Goal: Task Accomplishment & Management: Manage account settings

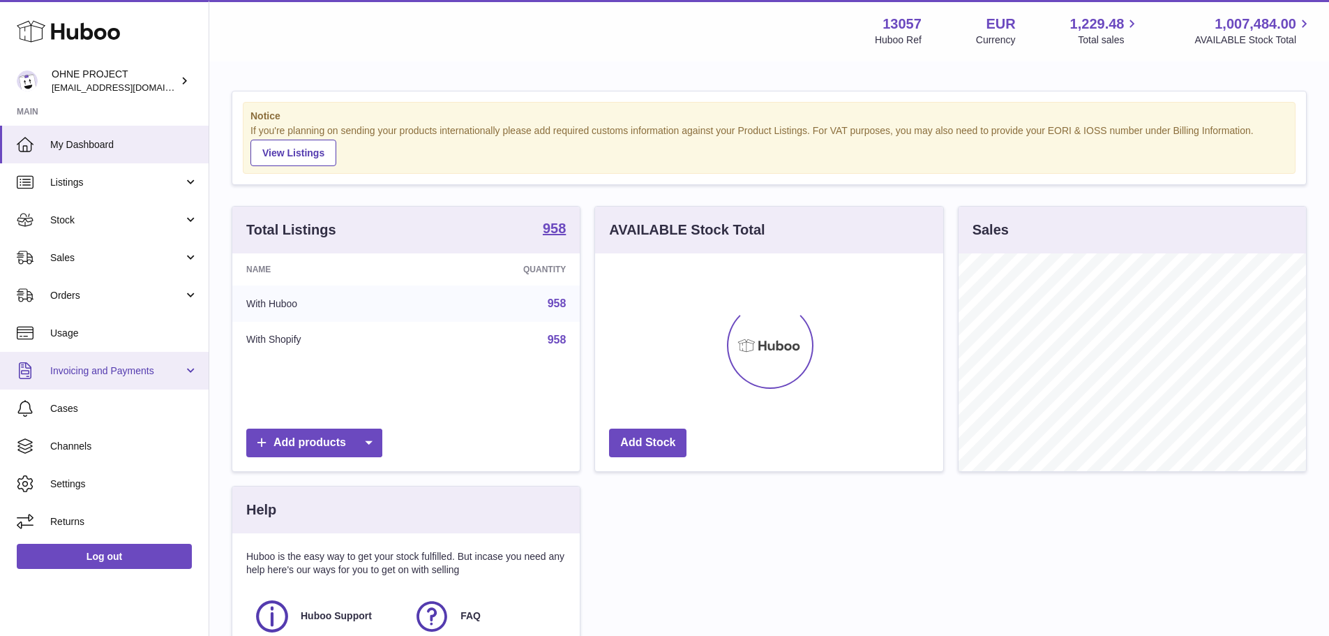
scroll to position [218, 348]
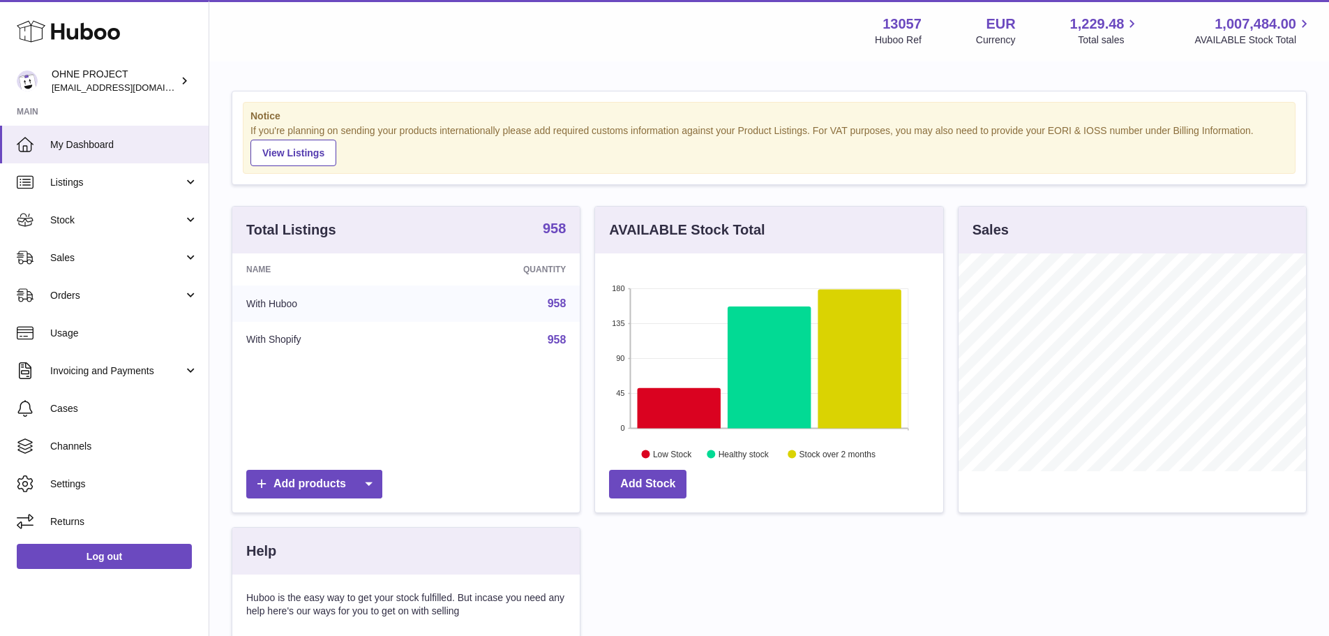
click at [556, 221] on strong "958" at bounding box center [554, 228] width 23 height 14
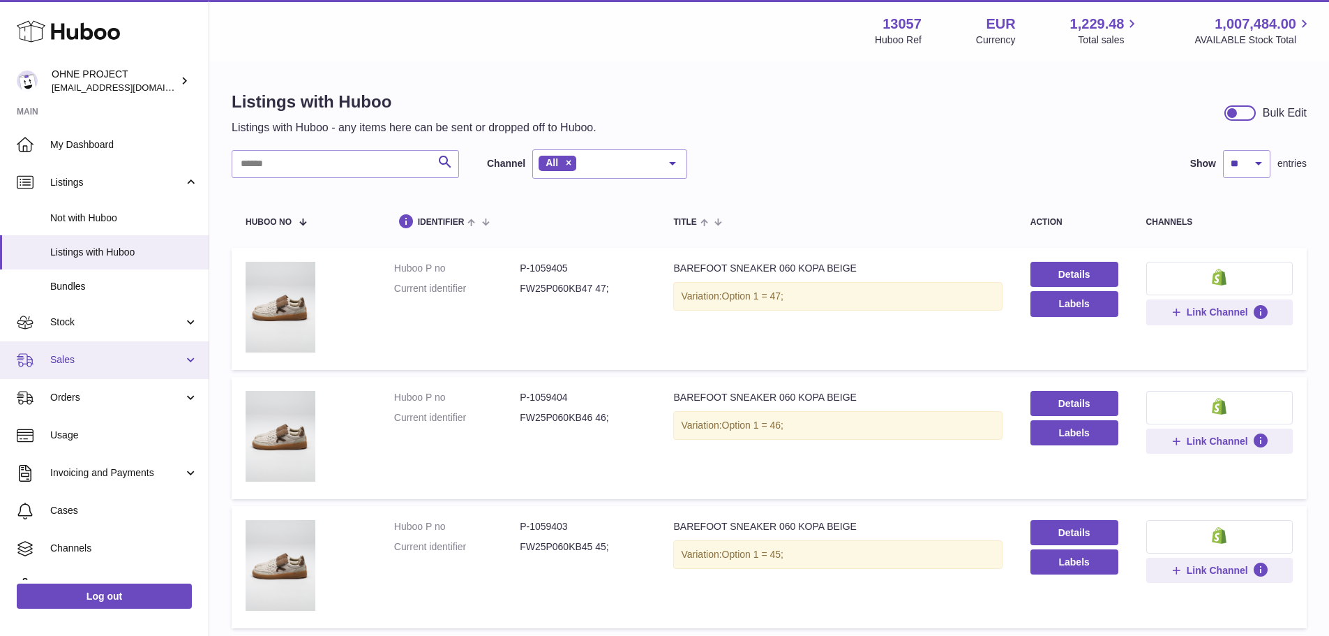
click at [103, 342] on link "Sales" at bounding box center [104, 360] width 209 height 38
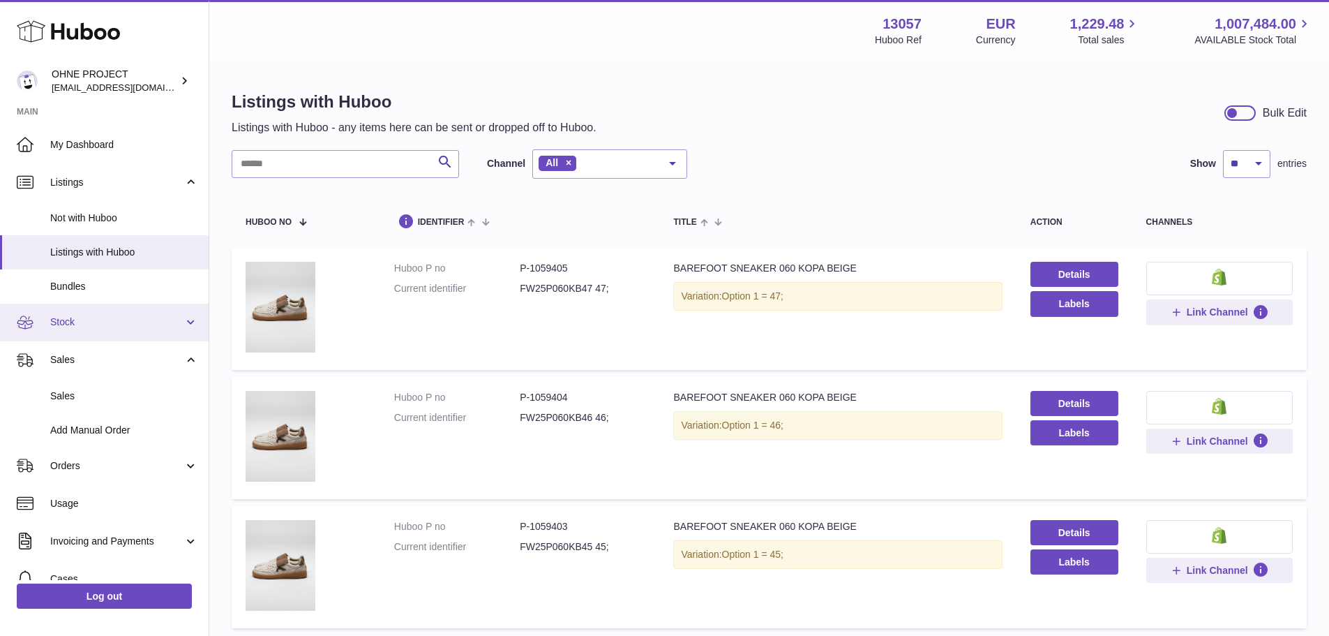
click at [113, 332] on link "Stock" at bounding box center [104, 323] width 209 height 38
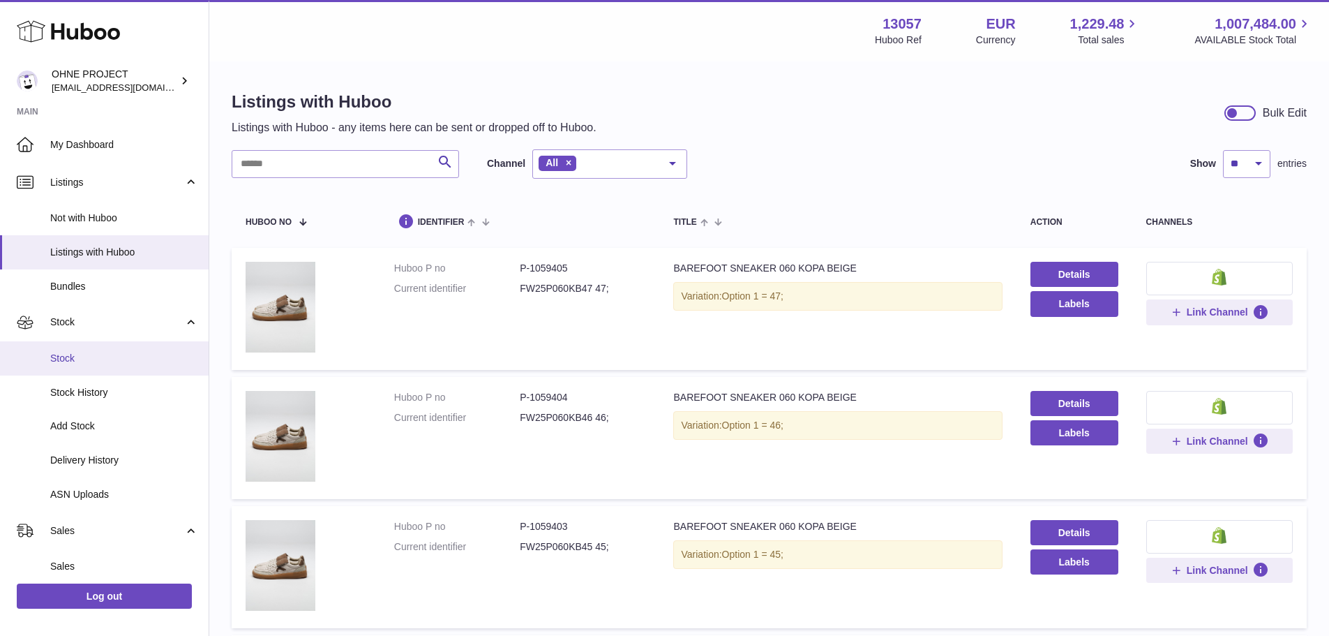
click at [117, 357] on span "Stock" at bounding box center [124, 358] width 148 height 13
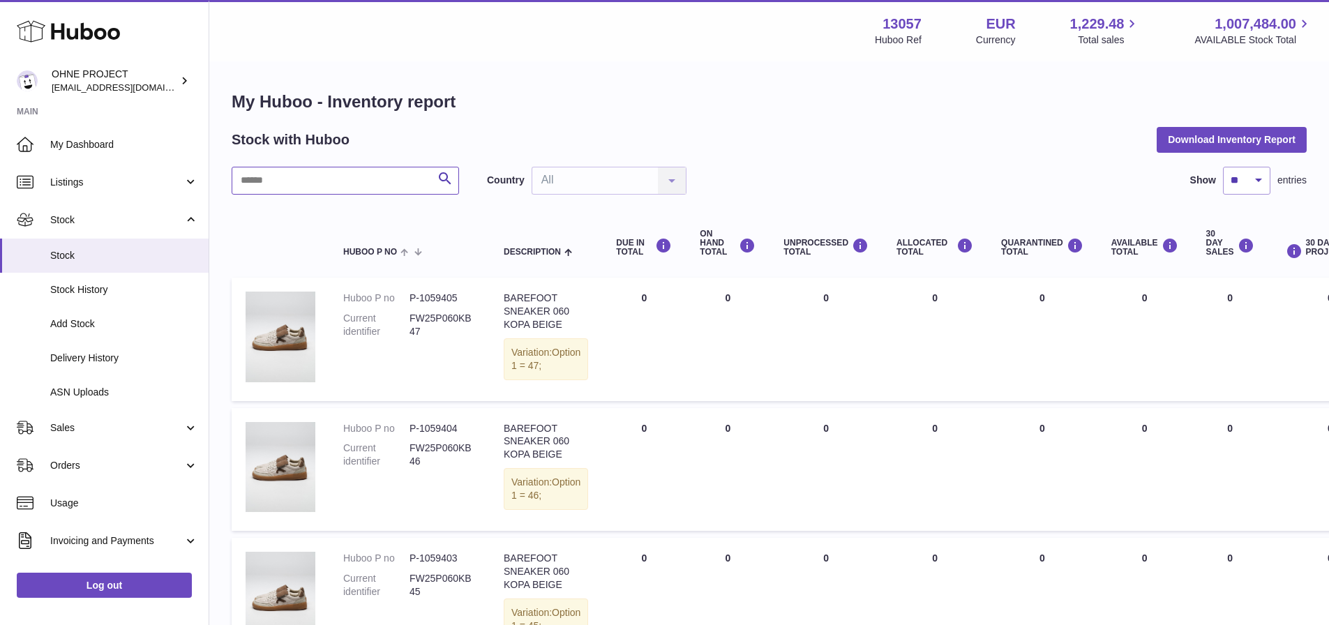
click at [327, 189] on input "text" at bounding box center [346, 181] width 228 height 28
paste input "*******"
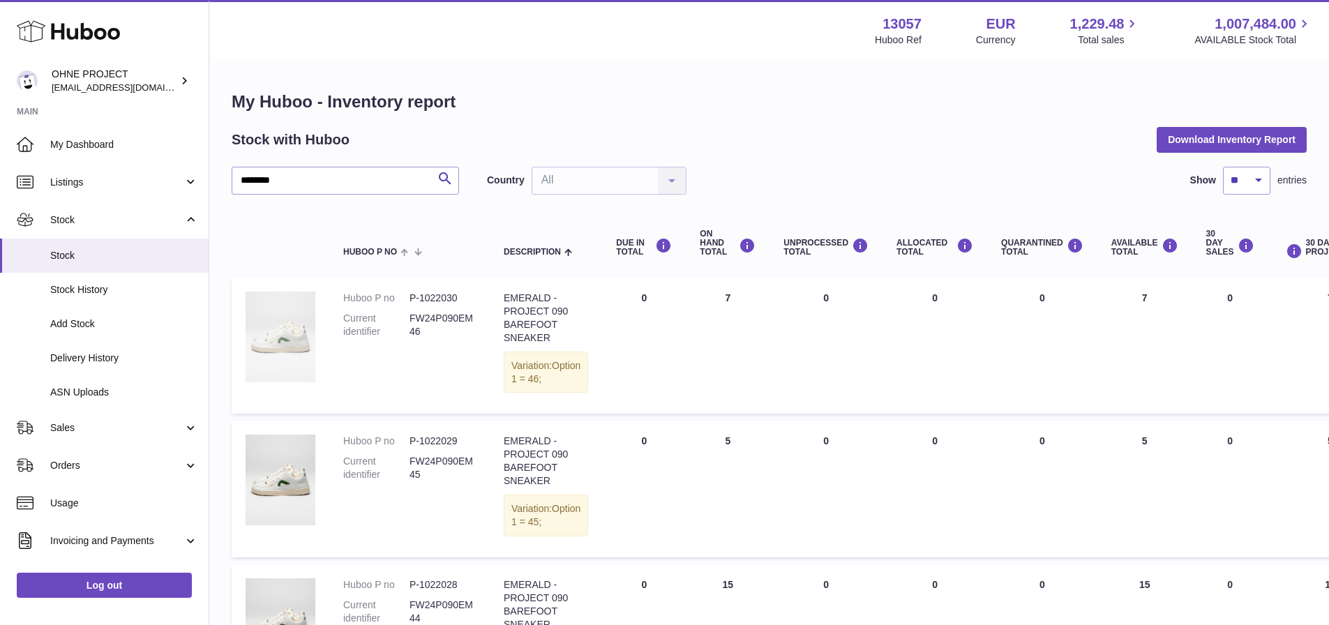
click at [281, 352] on img at bounding box center [281, 337] width 70 height 91
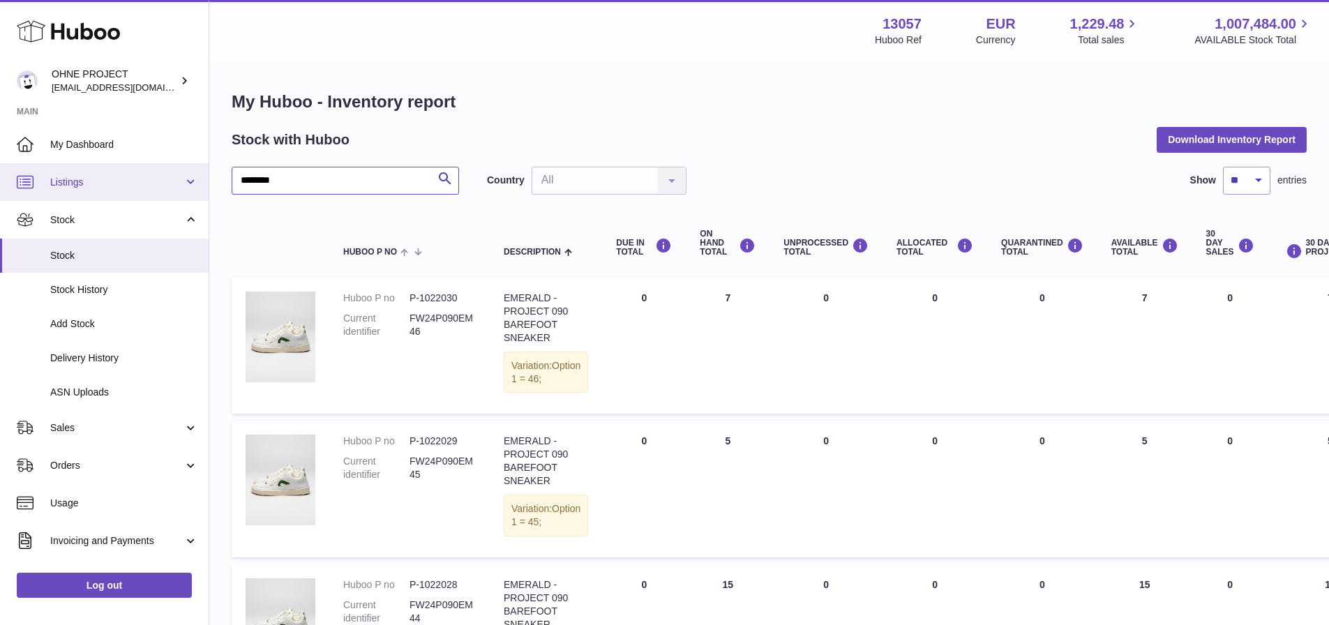
drag, startPoint x: 249, startPoint y: 174, endPoint x: 185, endPoint y: 174, distance: 64.2
paste input "*"
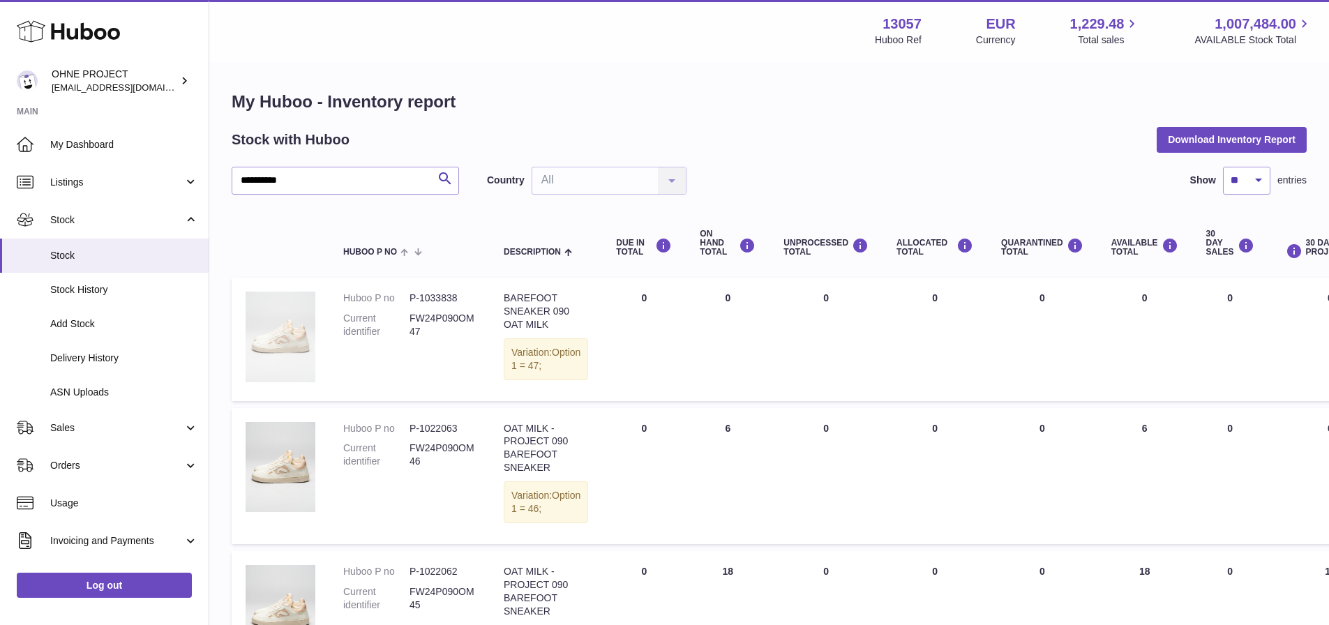
click at [276, 362] on img at bounding box center [281, 337] width 70 height 91
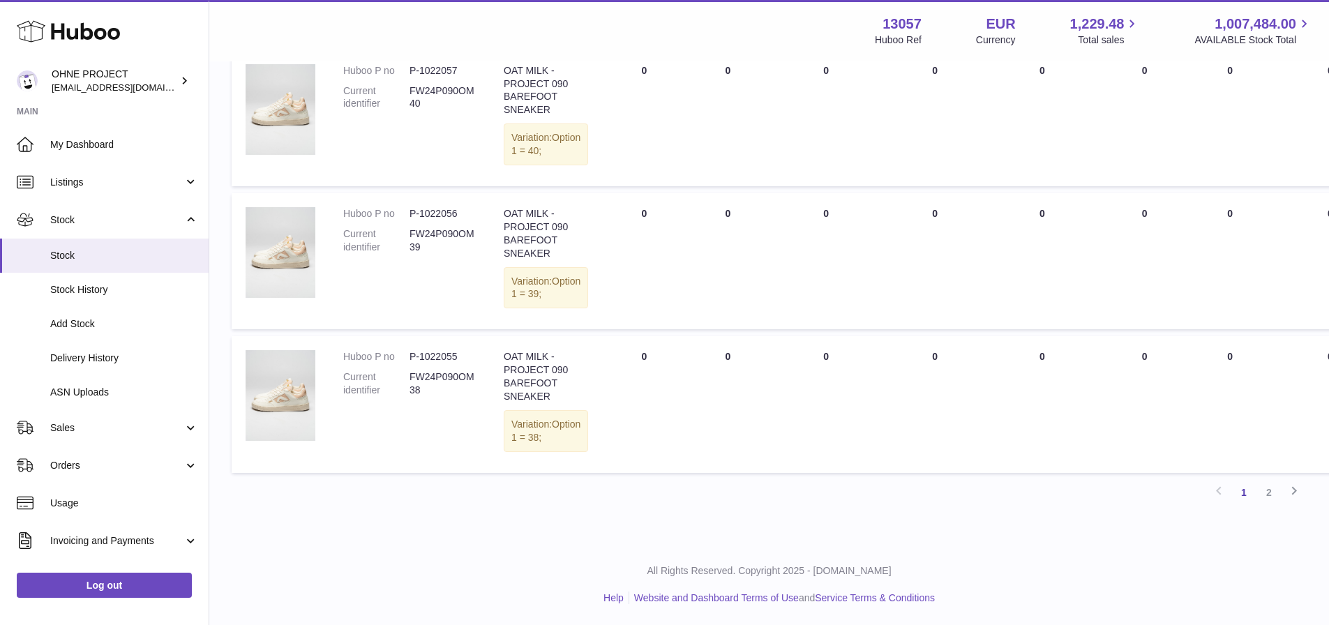
scroll to position [1350, 0]
click at [1280, 493] on link "2" at bounding box center [1269, 492] width 25 height 25
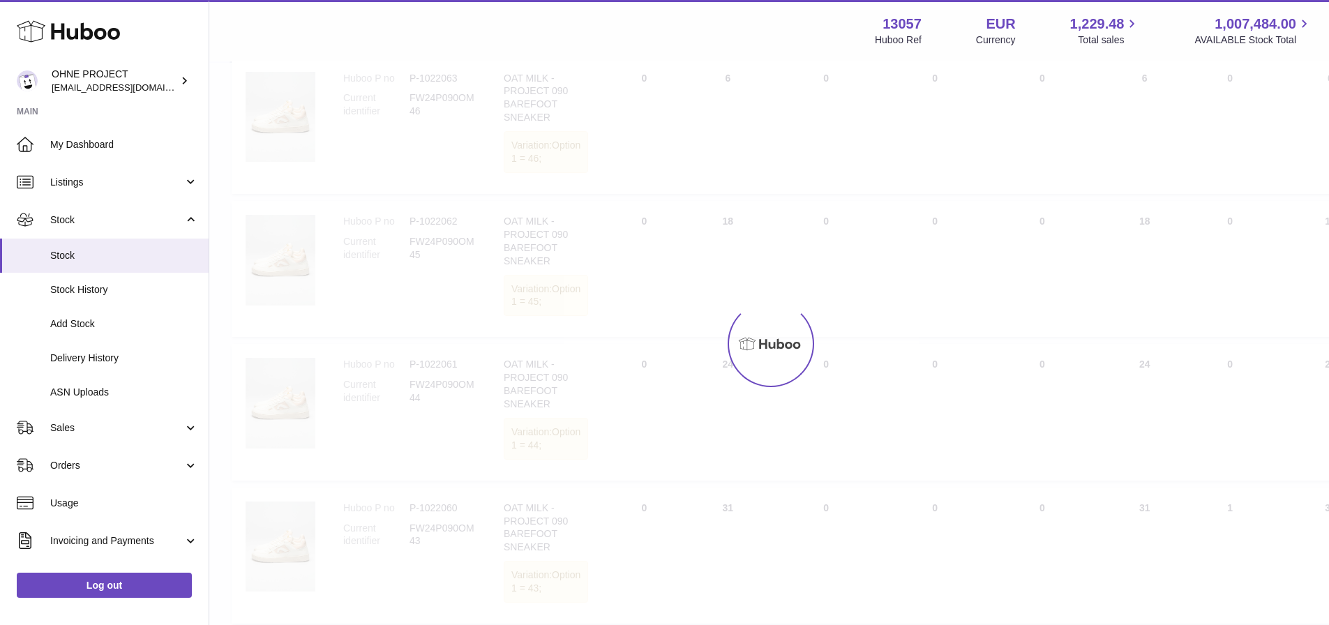
scroll to position [63, 0]
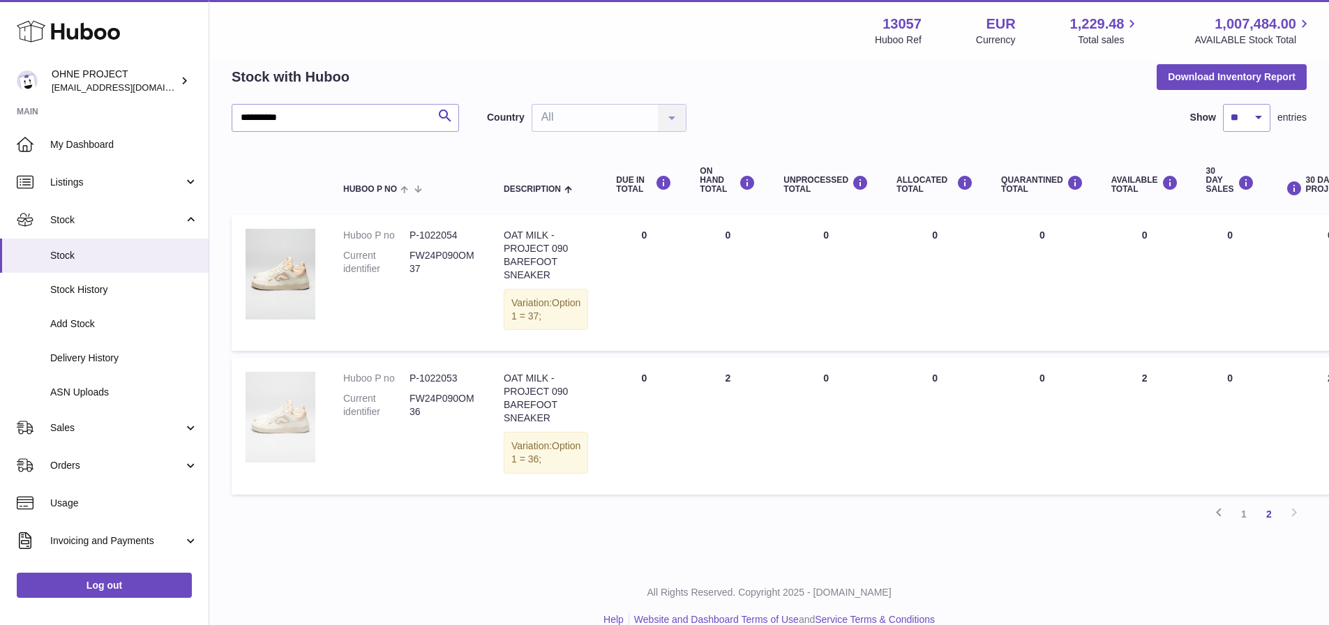
click at [295, 440] on img at bounding box center [281, 417] width 70 height 91
drag, startPoint x: 336, startPoint y: 119, endPoint x: 197, endPoint y: 107, distance: 139.4
click at [197, 107] on div "Huboo OHNE PROJECT internalAdmin-13057@internal.huboo.com Main My Dashboard Lis…" at bounding box center [664, 292] width 1329 height 710
paste input "text"
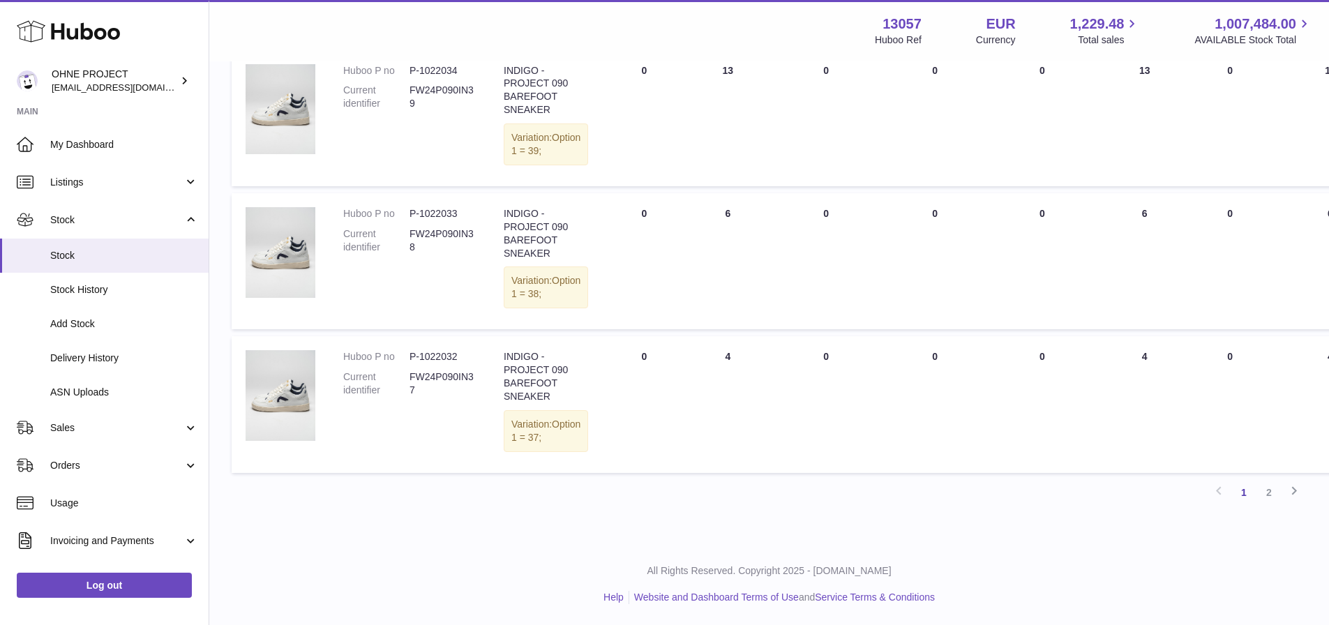
scroll to position [1319, 0]
click at [1267, 505] on link "2" at bounding box center [1269, 492] width 25 height 25
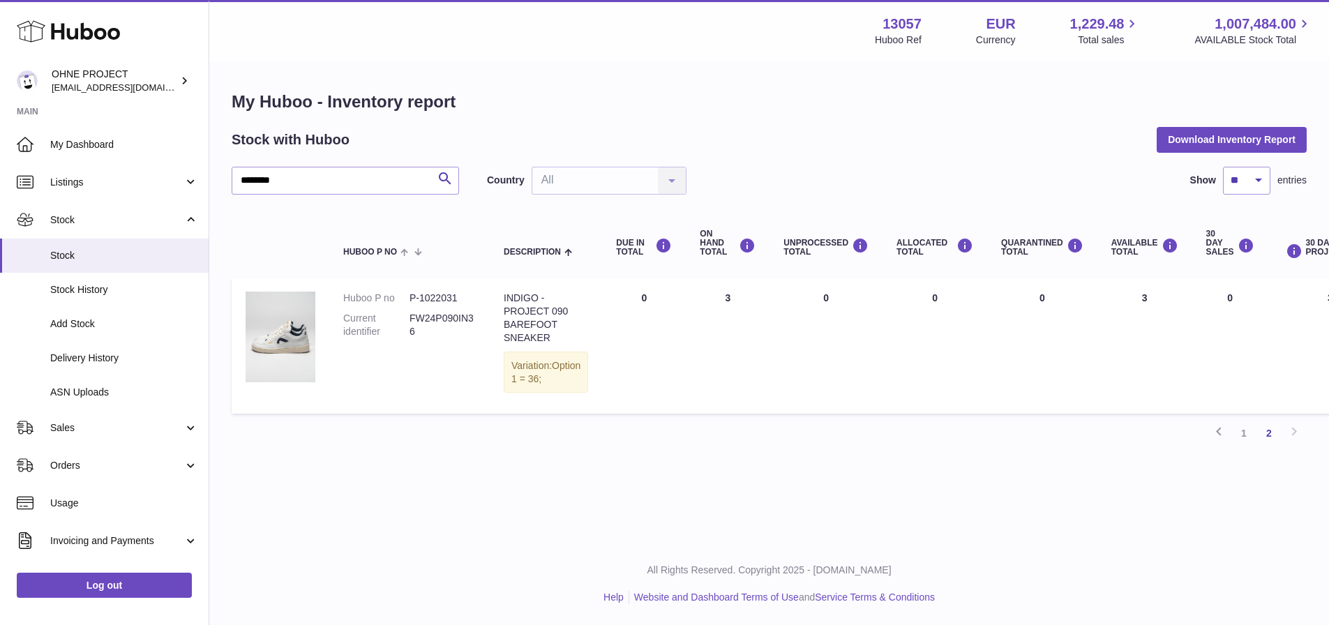
scroll to position [10, 0]
click at [267, 337] on img at bounding box center [281, 337] width 70 height 91
drag, startPoint x: 318, startPoint y: 182, endPoint x: 211, endPoint y: 172, distance: 107.3
click at [211, 172] on div "My Huboo - Inventory report Stock with Huboo Download Inventory Report ****** S…" at bounding box center [769, 274] width 1120 height 422
click at [301, 167] on input "******" at bounding box center [346, 181] width 228 height 28
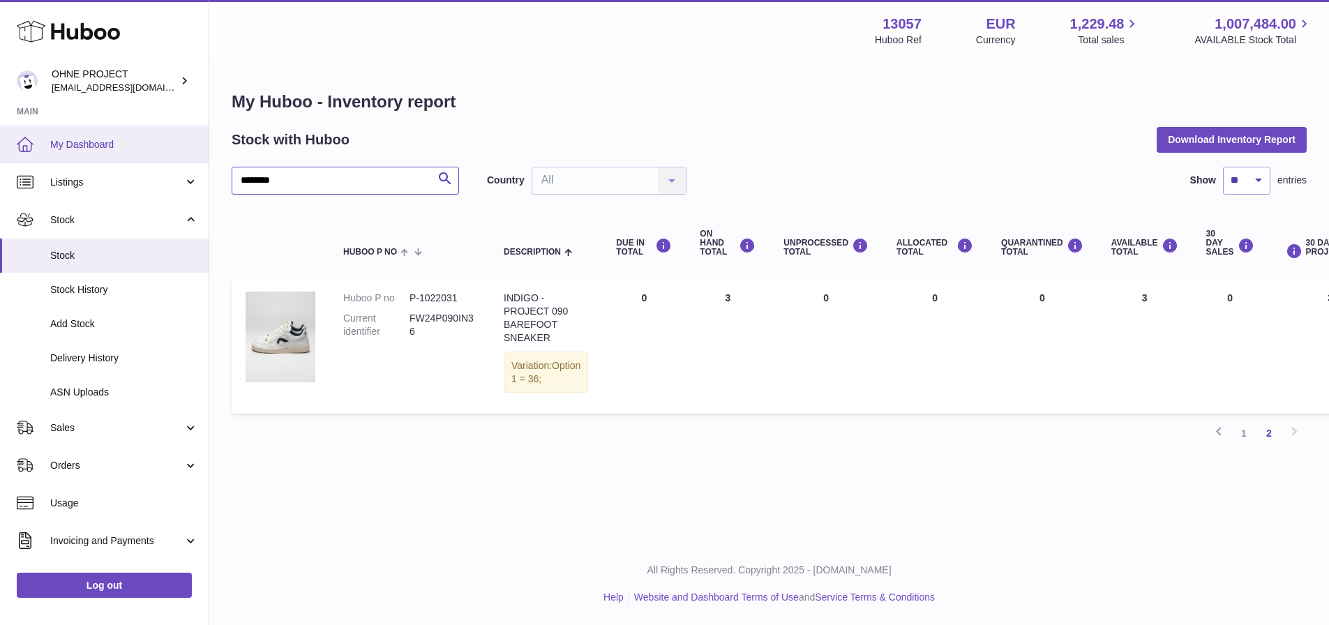
drag, startPoint x: 323, startPoint y: 167, endPoint x: 195, endPoint y: 161, distance: 127.9
click at [195, 161] on div "Huboo OHNE PROJECT internalAdmin-13057@internal.huboo.com Main My Dashboard Lis…" at bounding box center [664, 312] width 1329 height 625
paste input "*****"
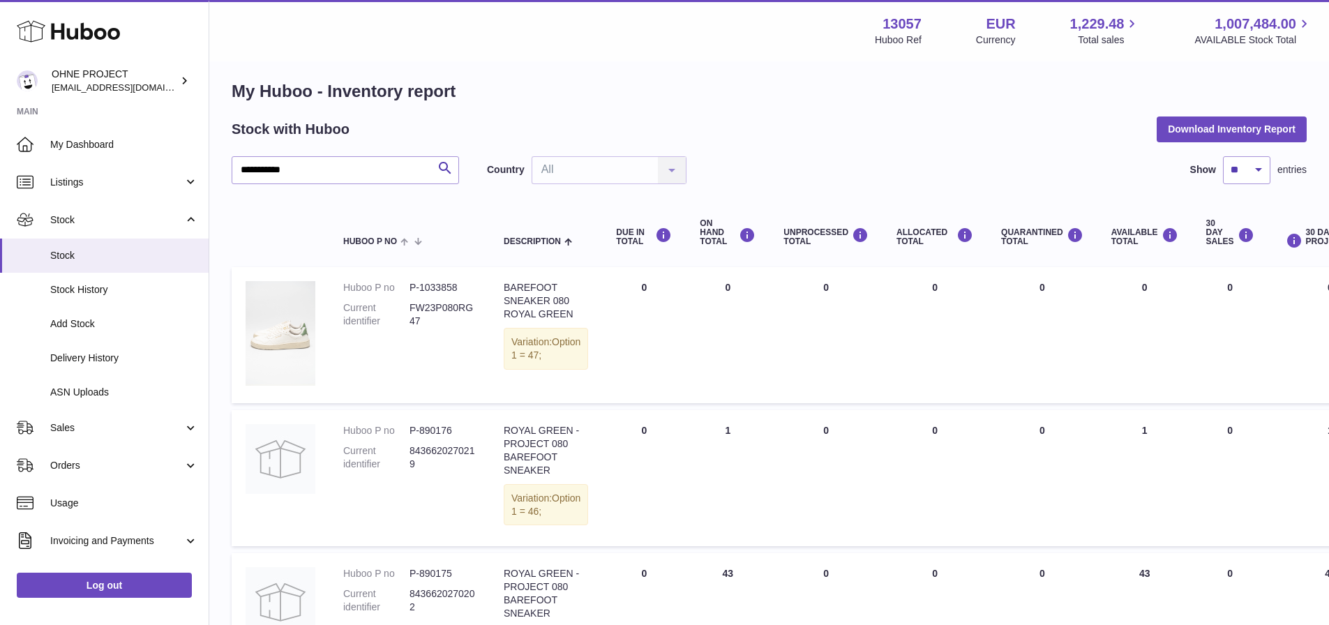
click at [291, 322] on img at bounding box center [281, 333] width 70 height 105
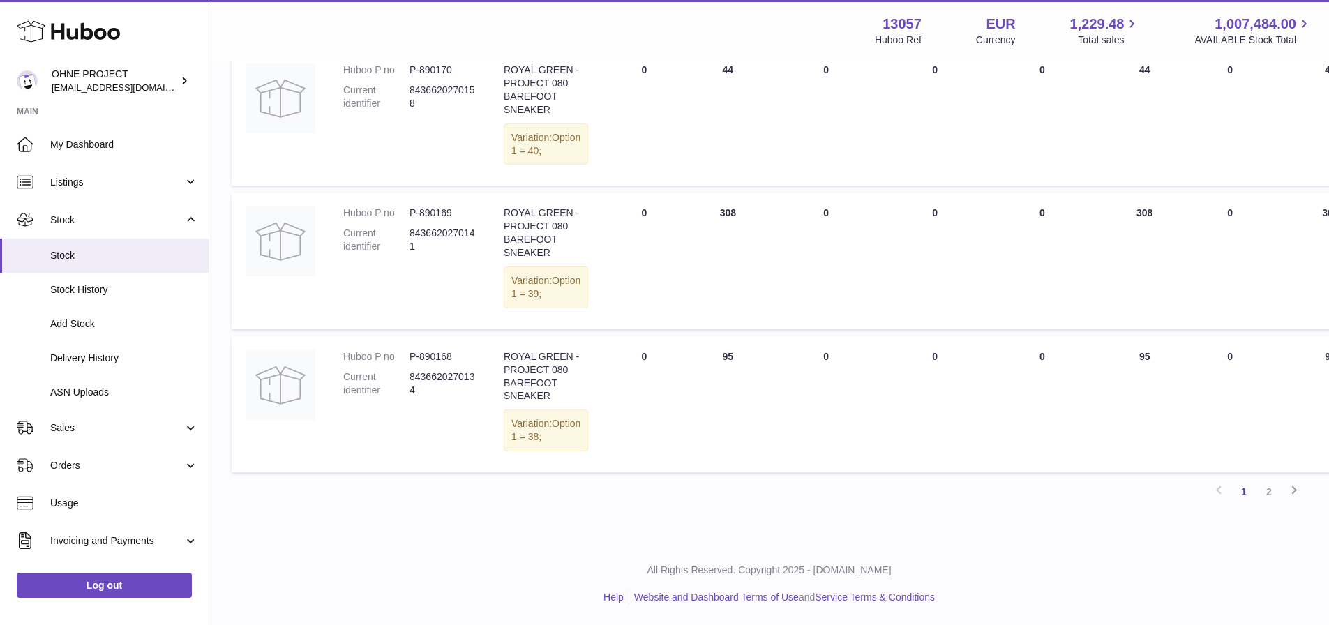
scroll to position [1468, 0]
click at [1269, 491] on link "2" at bounding box center [1269, 491] width 25 height 25
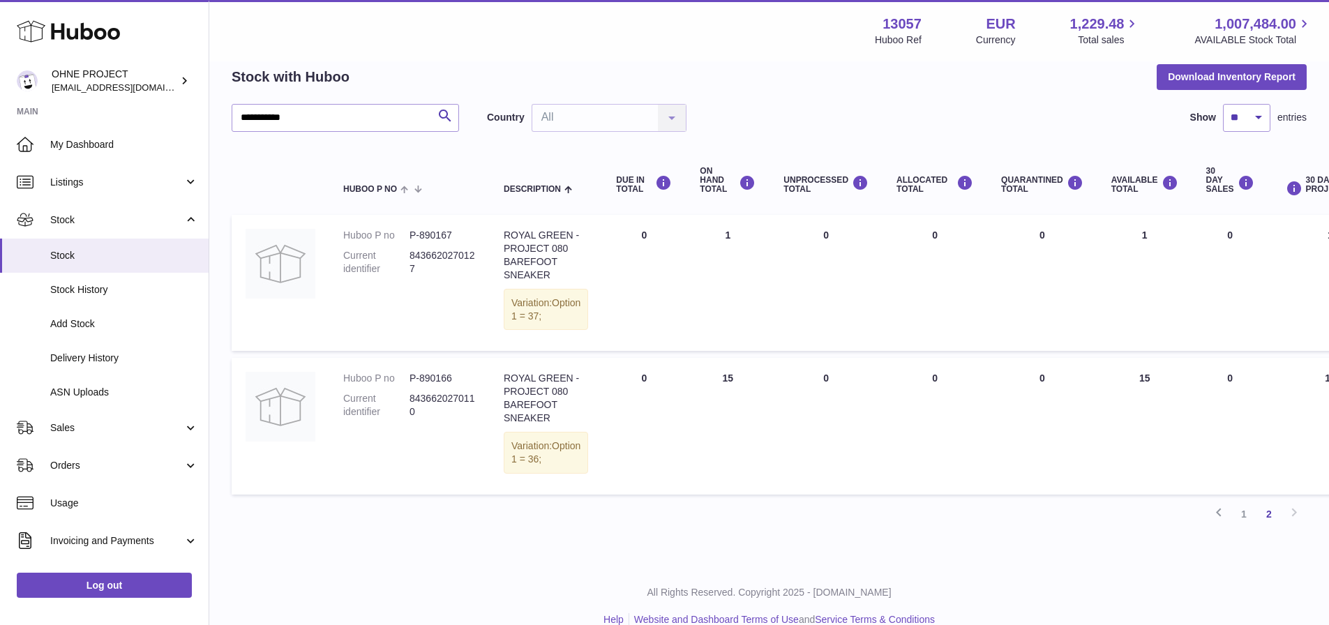
scroll to position [137, 0]
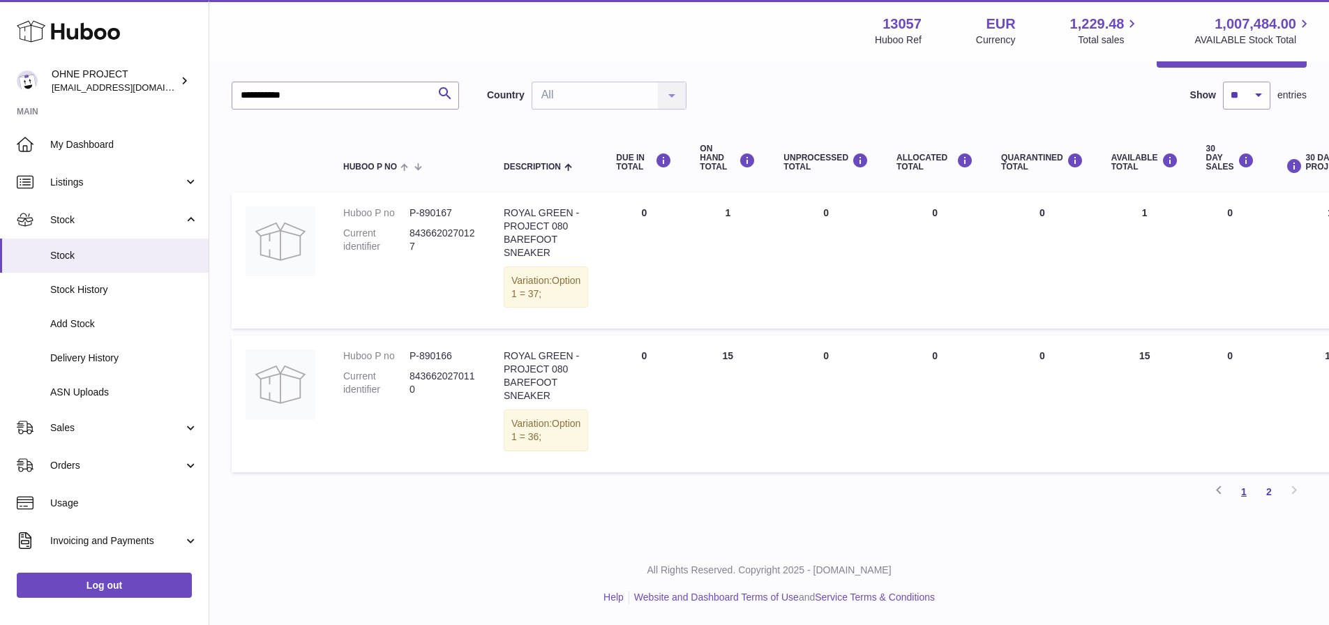
click at [1241, 499] on link "1" at bounding box center [1244, 491] width 25 height 25
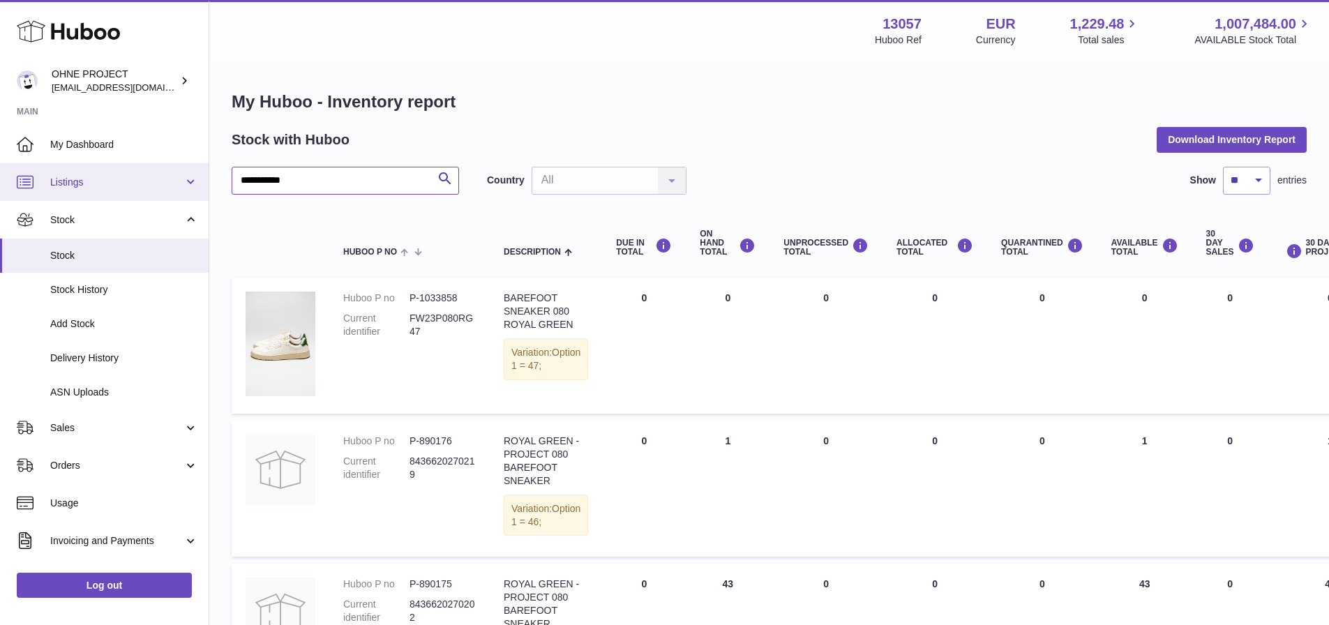
drag, startPoint x: 319, startPoint y: 182, endPoint x: 193, endPoint y: 177, distance: 126.4
paste input "text"
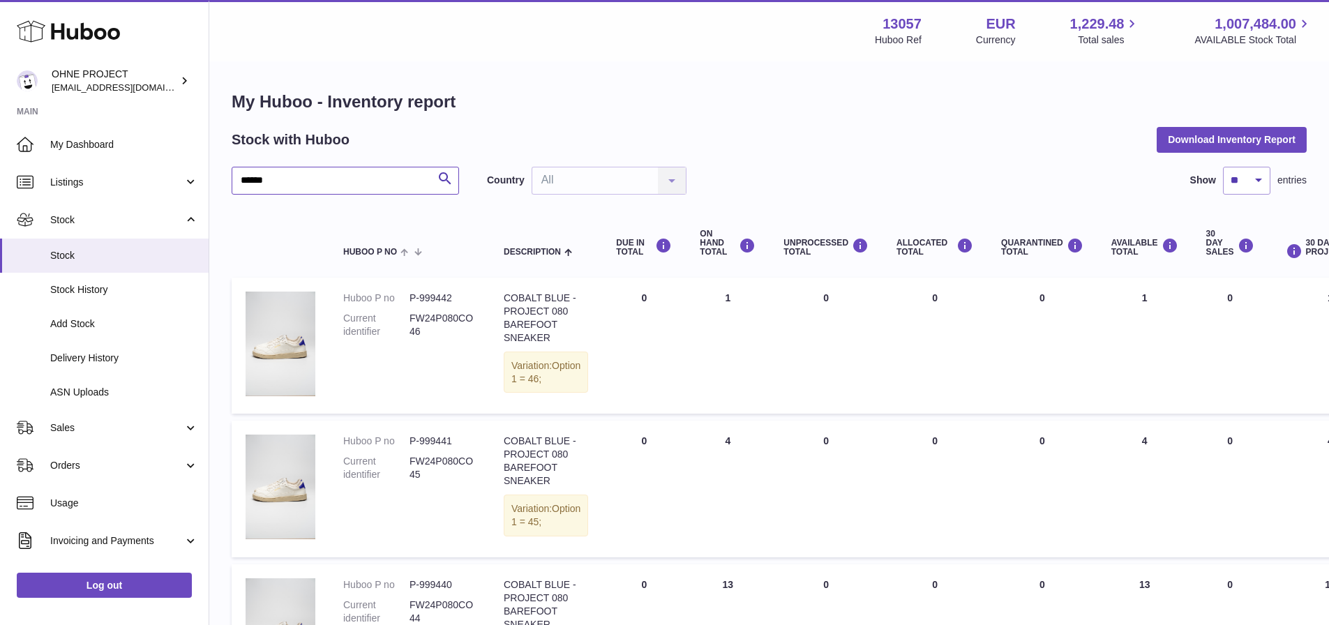
drag, startPoint x: 327, startPoint y: 179, endPoint x: 216, endPoint y: 179, distance: 110.3
paste input "*****"
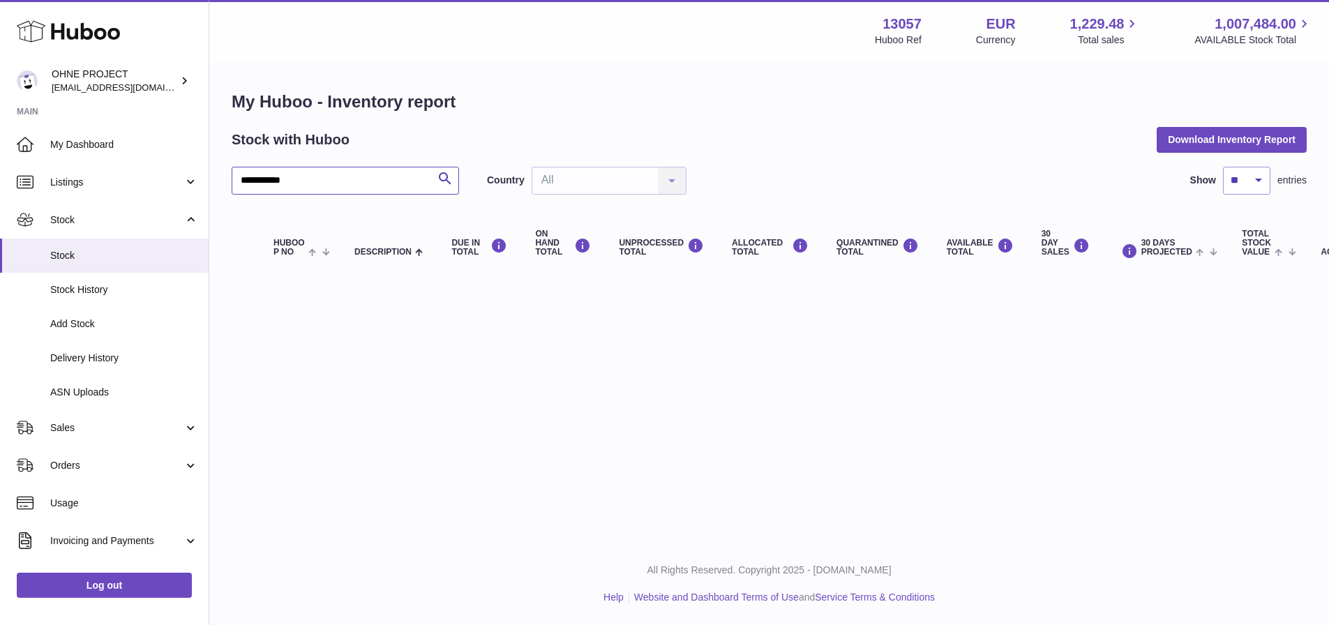
drag, startPoint x: 326, startPoint y: 179, endPoint x: 274, endPoint y: 179, distance: 51.6
click at [274, 179] on input "**********" at bounding box center [346, 181] width 228 height 28
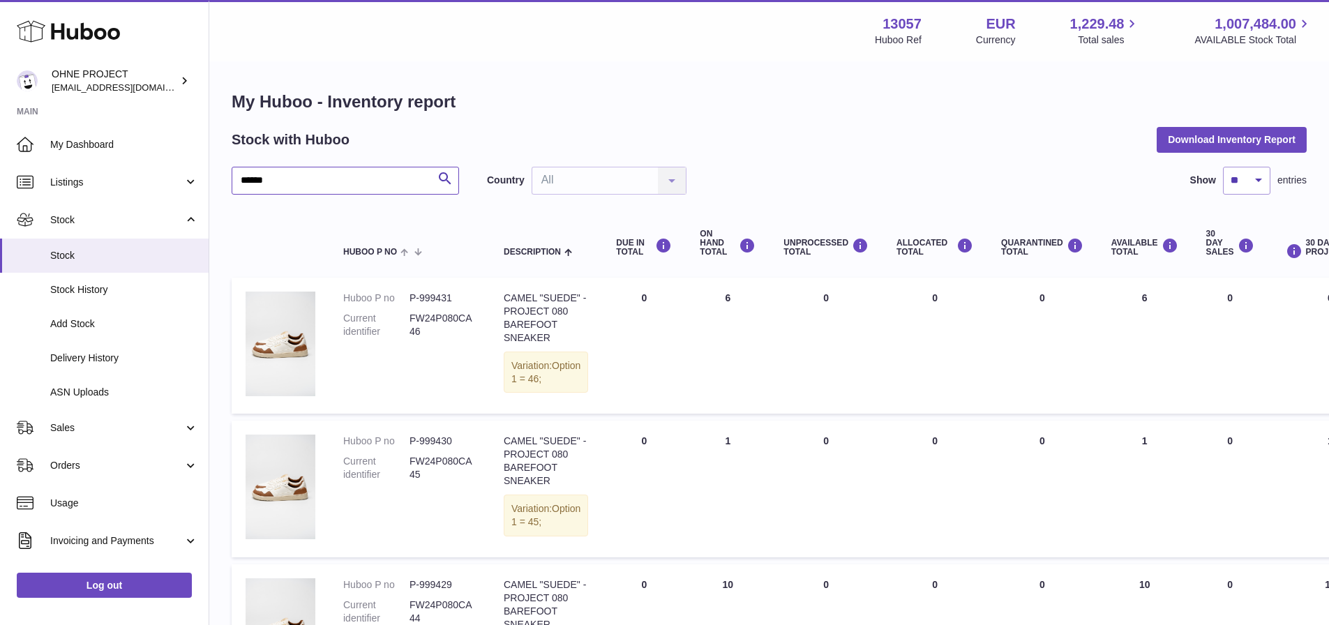
drag, startPoint x: 298, startPoint y: 178, endPoint x: 225, endPoint y: 178, distance: 73.3
paste input "*****"
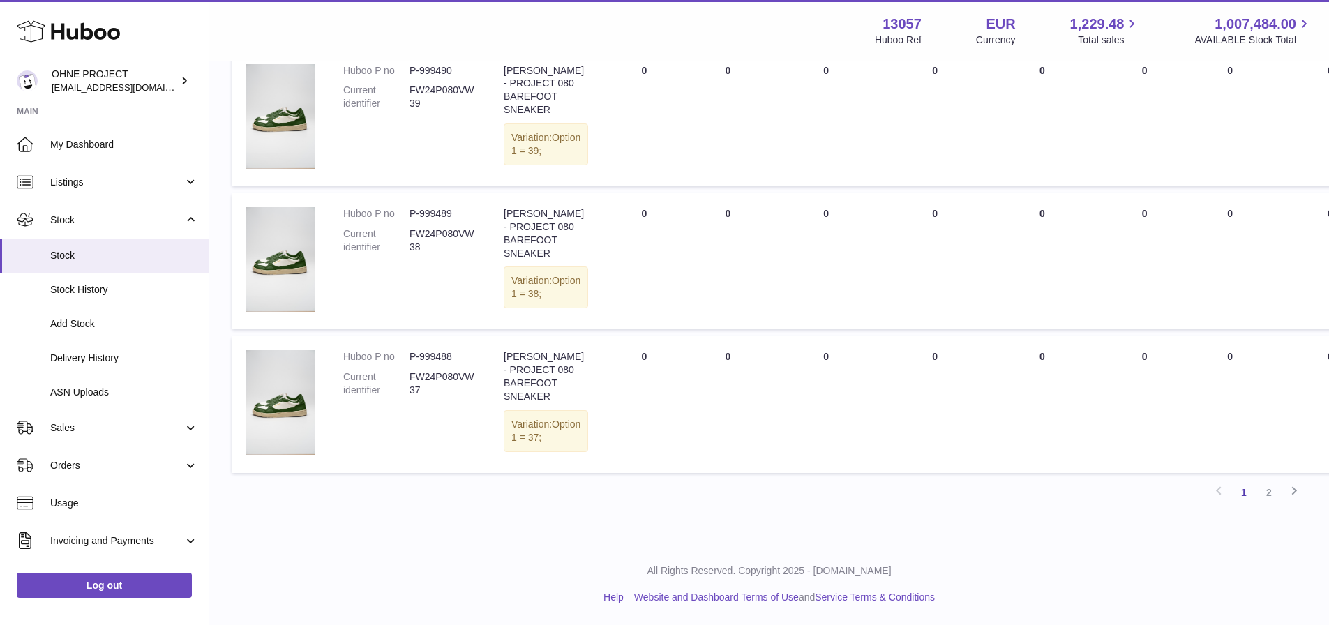
scroll to position [1363, 0]
click at [1272, 494] on link "2" at bounding box center [1269, 492] width 25 height 25
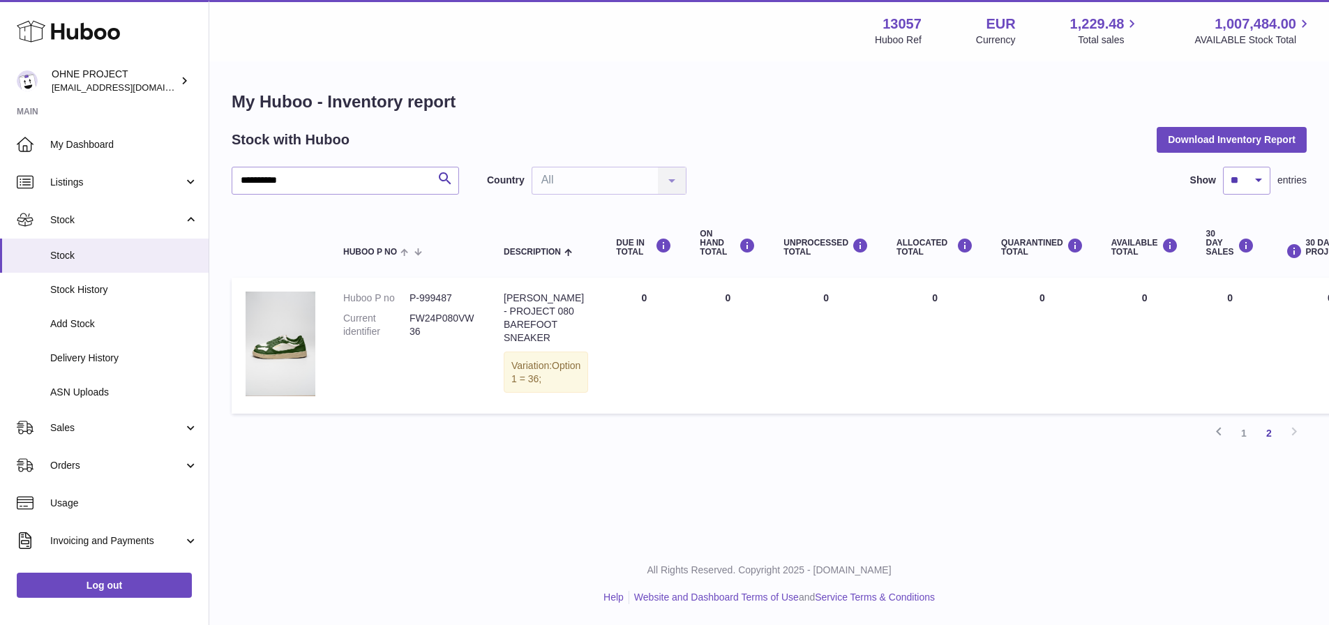
scroll to position [10, 0]
click at [1242, 436] on link "1" at bounding box center [1244, 433] width 25 height 25
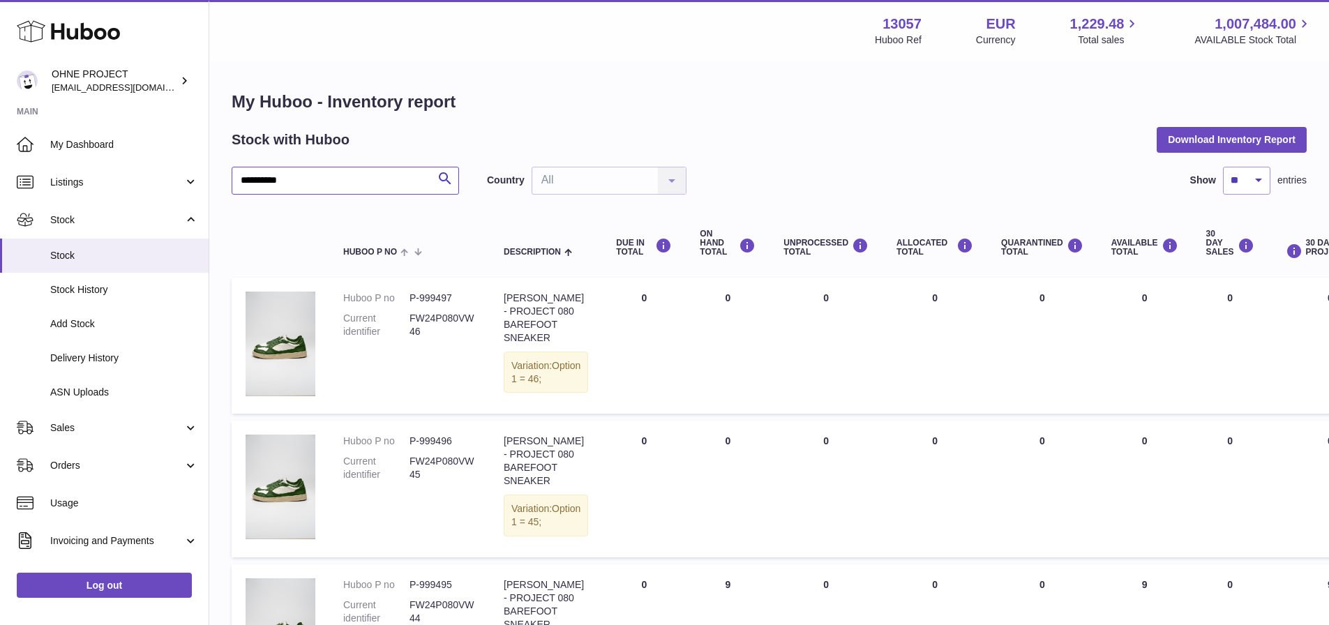
drag, startPoint x: 329, startPoint y: 184, endPoint x: 210, endPoint y: 183, distance: 119.3
paste input "*****"
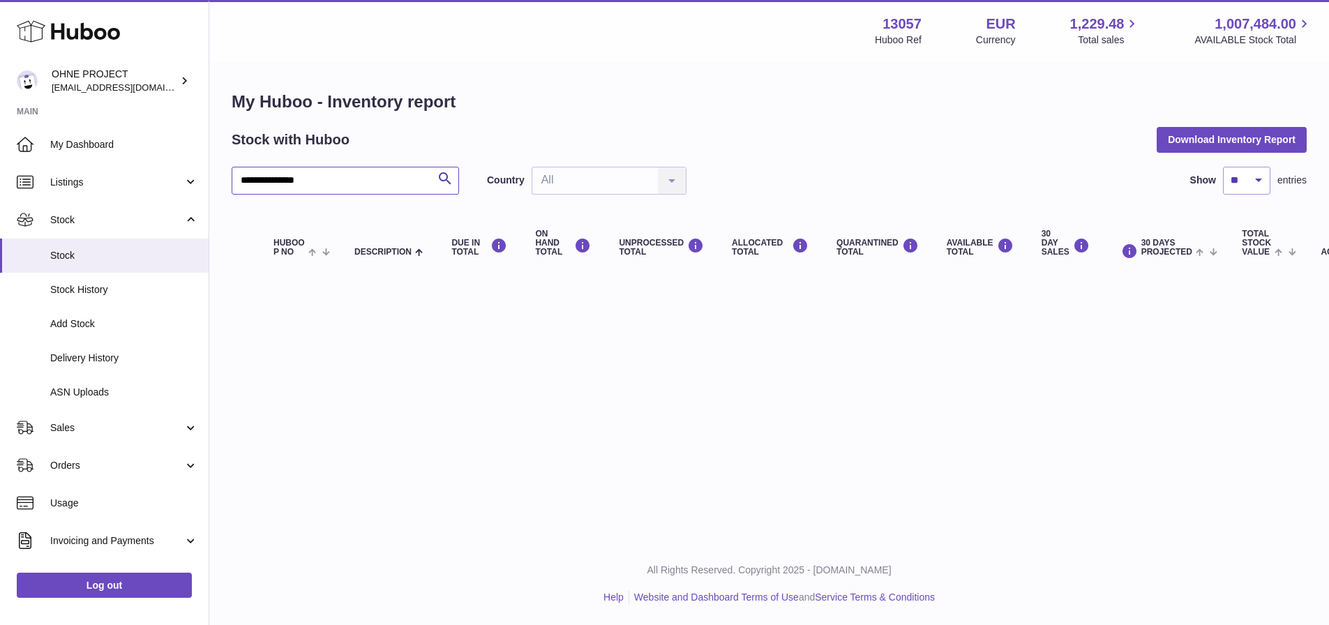
drag, startPoint x: 372, startPoint y: 179, endPoint x: 285, endPoint y: 179, distance: 87.2
click at [285, 179] on input "**********" at bounding box center [346, 181] width 228 height 28
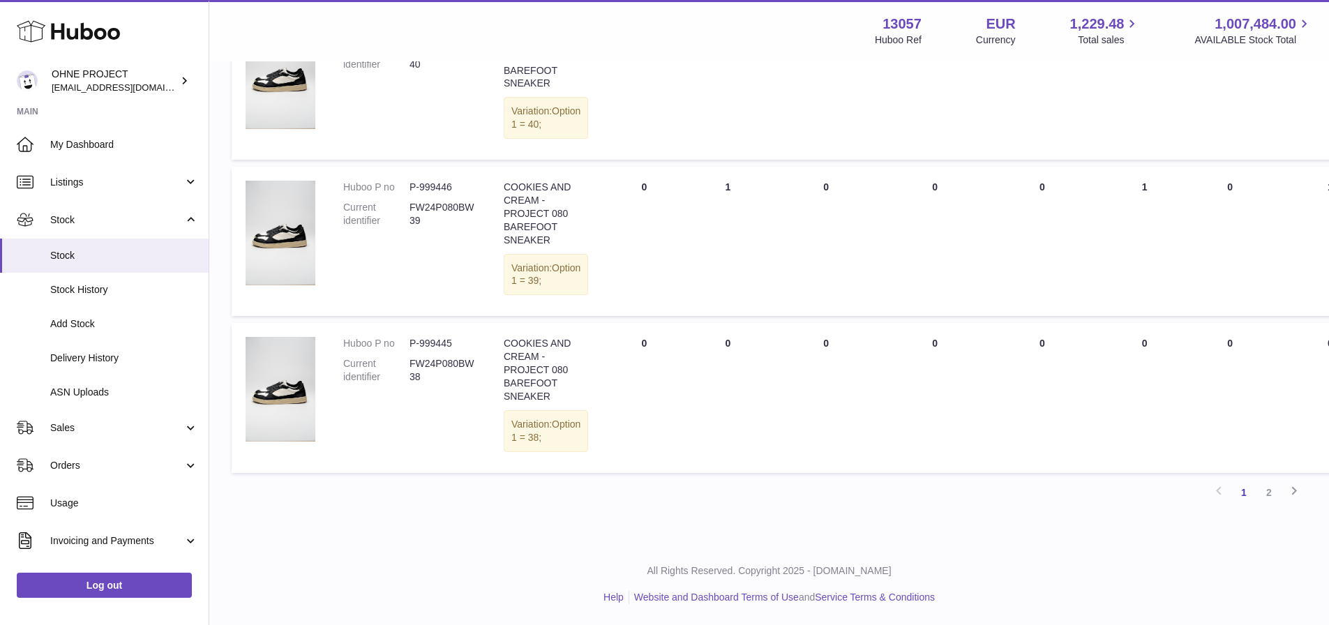
scroll to position [1466, 0]
click at [1260, 505] on link "2" at bounding box center [1269, 492] width 25 height 25
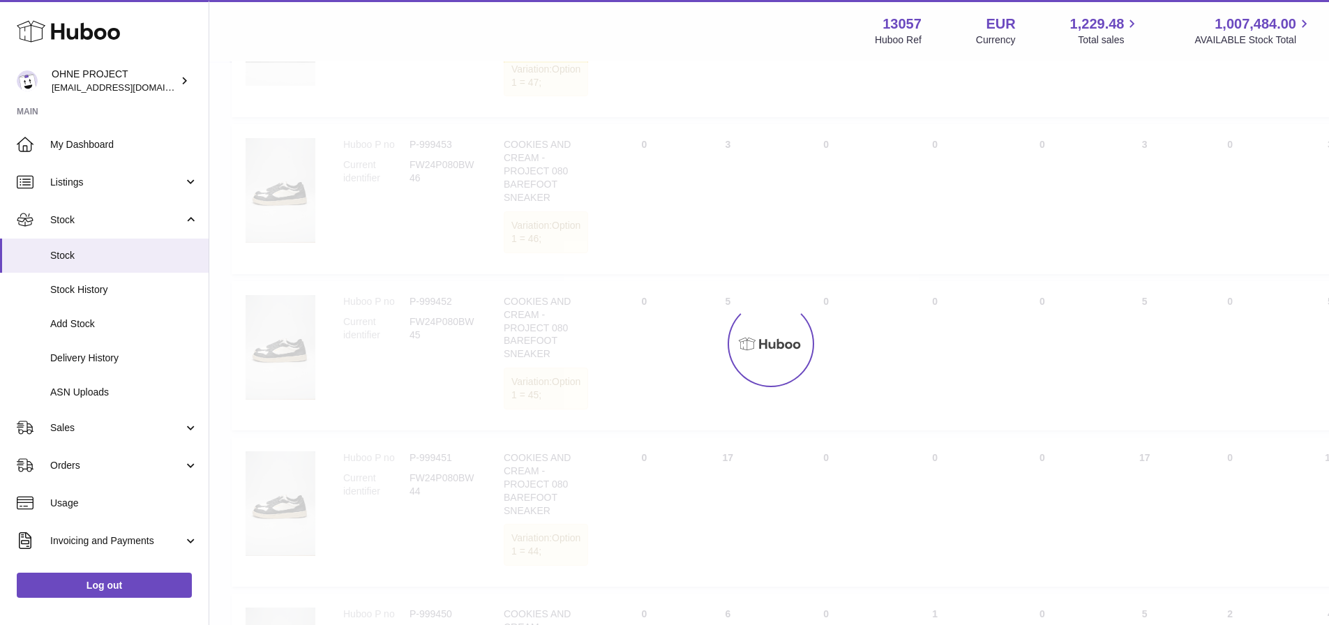
scroll to position [63, 0]
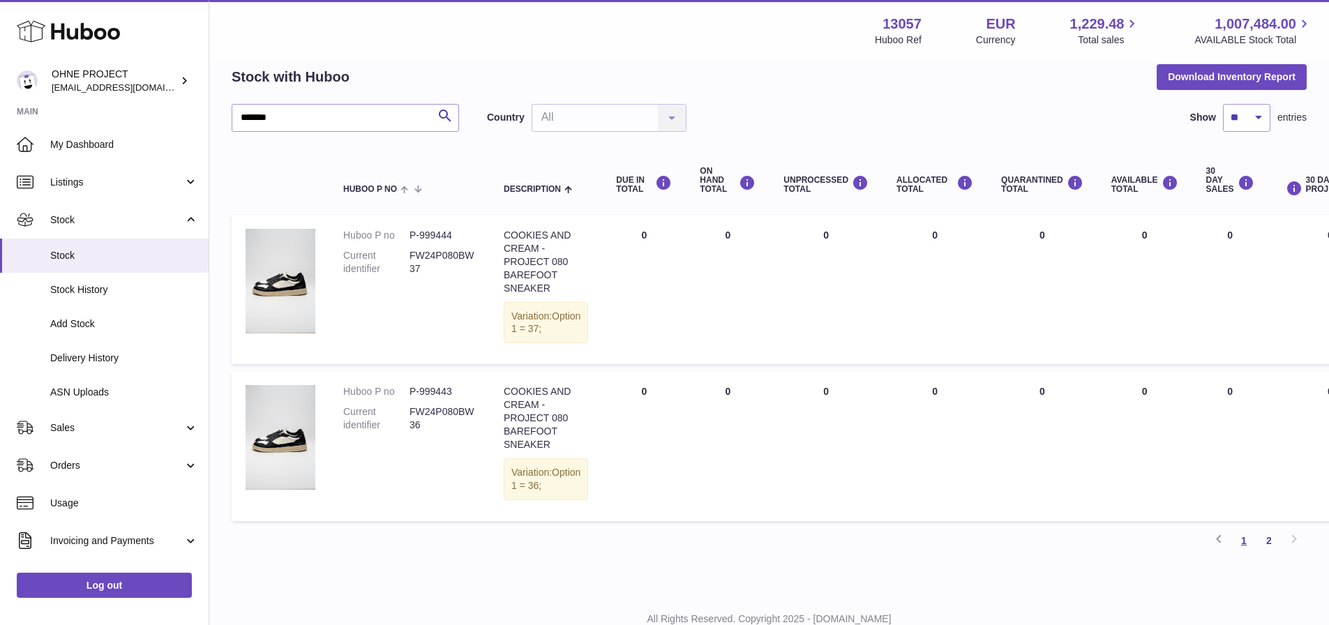
click at [1242, 553] on link "1" at bounding box center [1244, 540] width 25 height 25
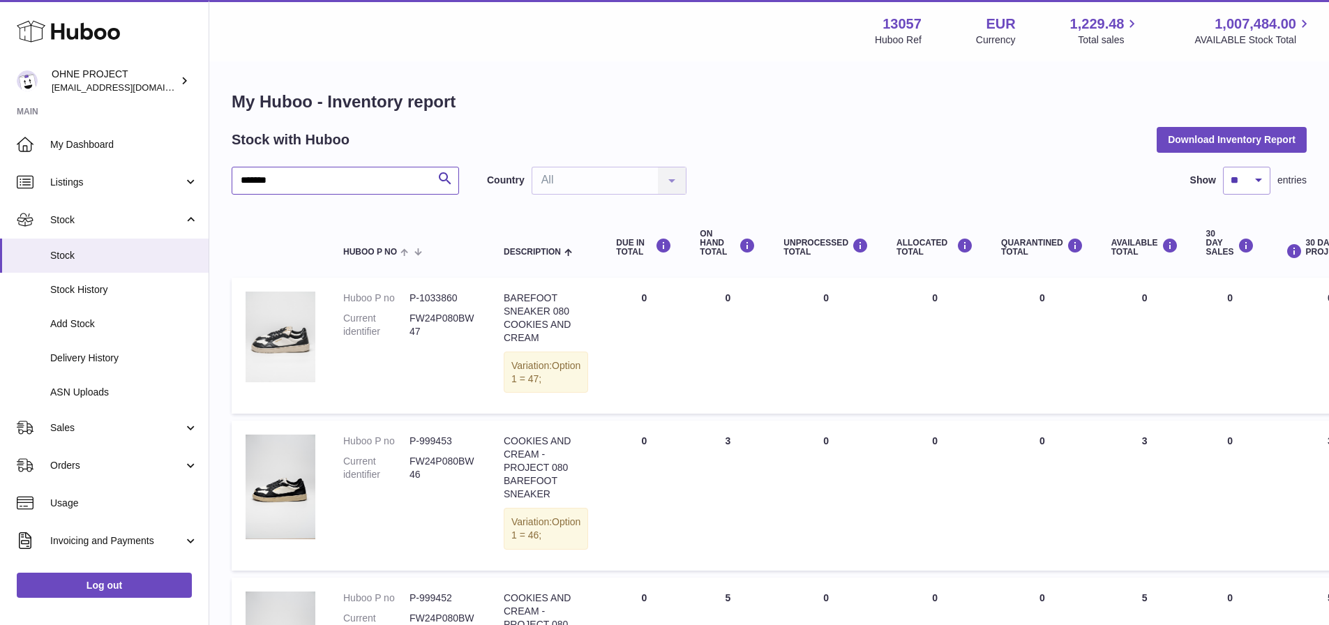
drag, startPoint x: 306, startPoint y: 186, endPoint x: 215, endPoint y: 172, distance: 92.5
paste input "******"
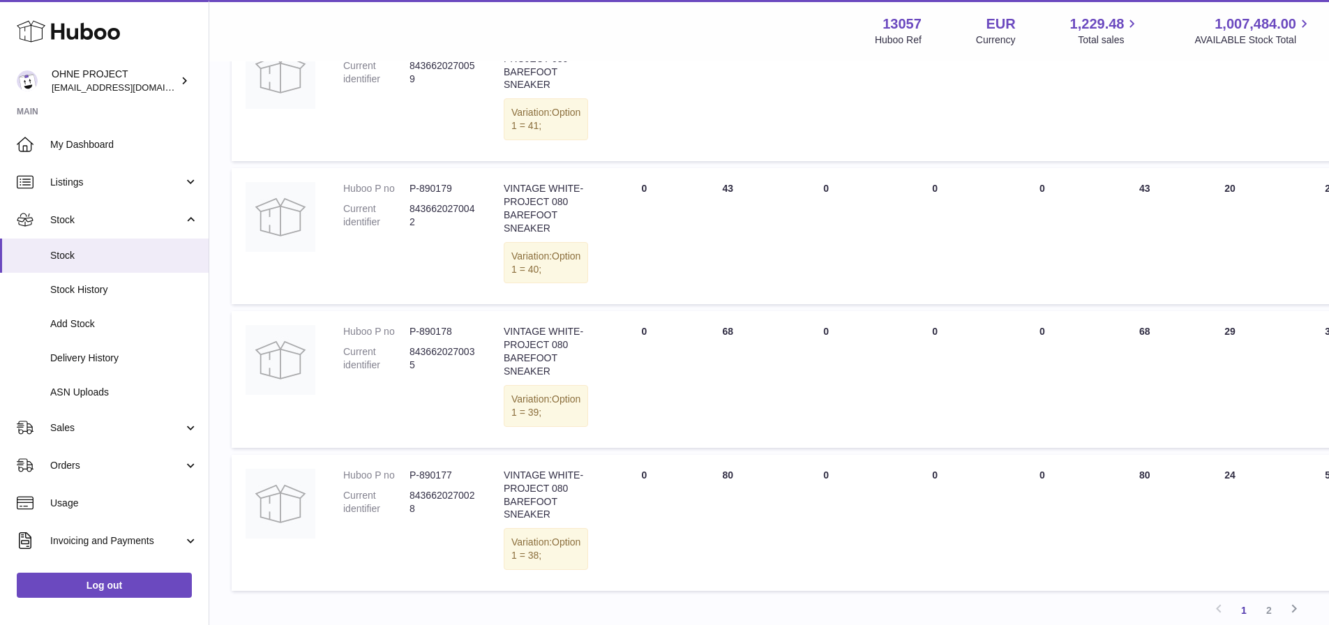
scroll to position [1466, 0]
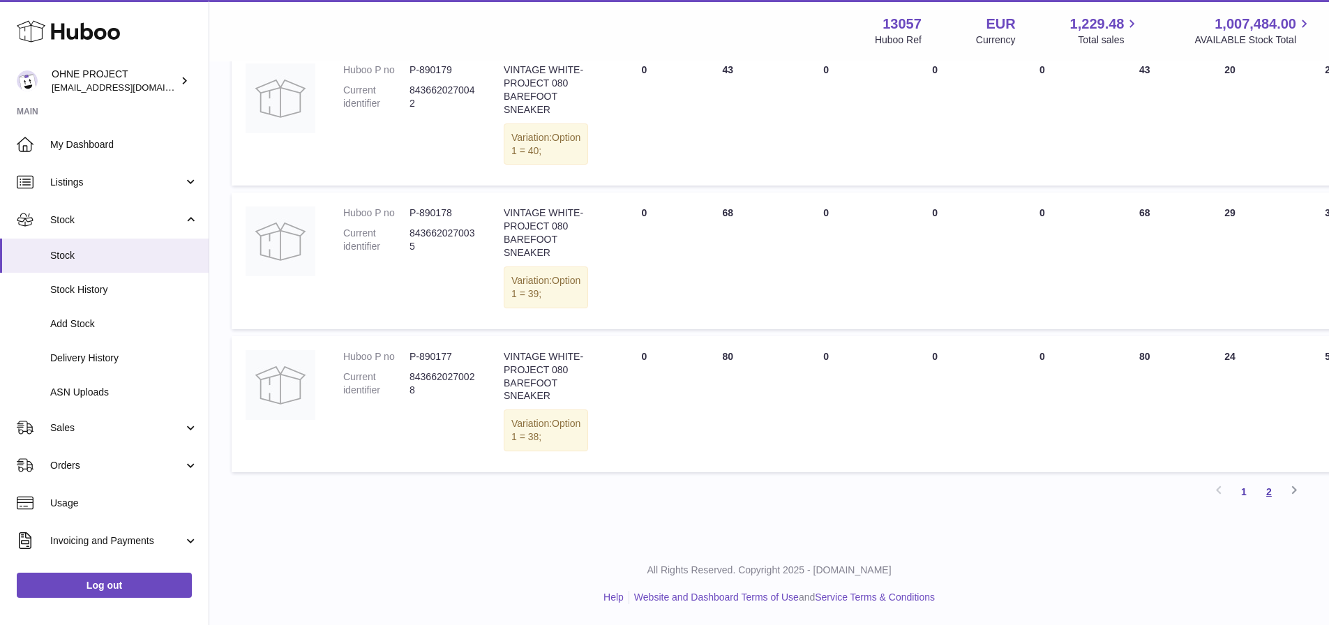
click at [1266, 505] on link "2" at bounding box center [1269, 491] width 25 height 25
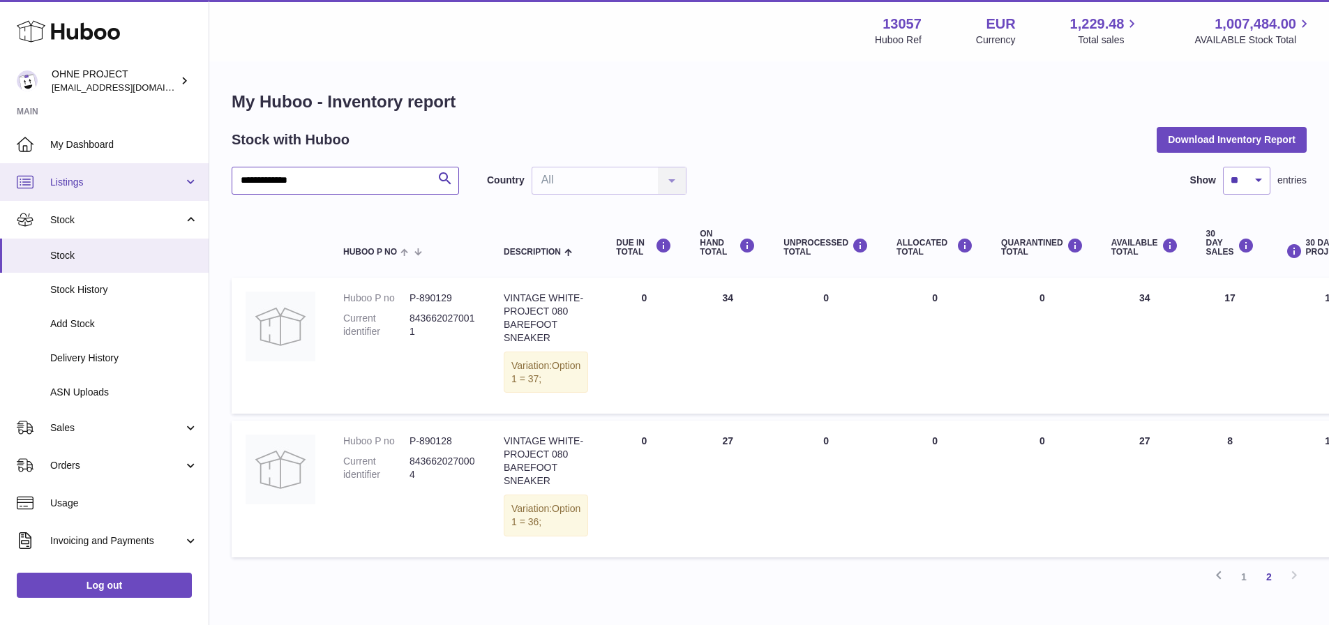
drag, startPoint x: 321, startPoint y: 178, endPoint x: 198, endPoint y: 172, distance: 123.0
click at [198, 172] on div "**********" at bounding box center [664, 355] width 1329 height 710
paste input "*"
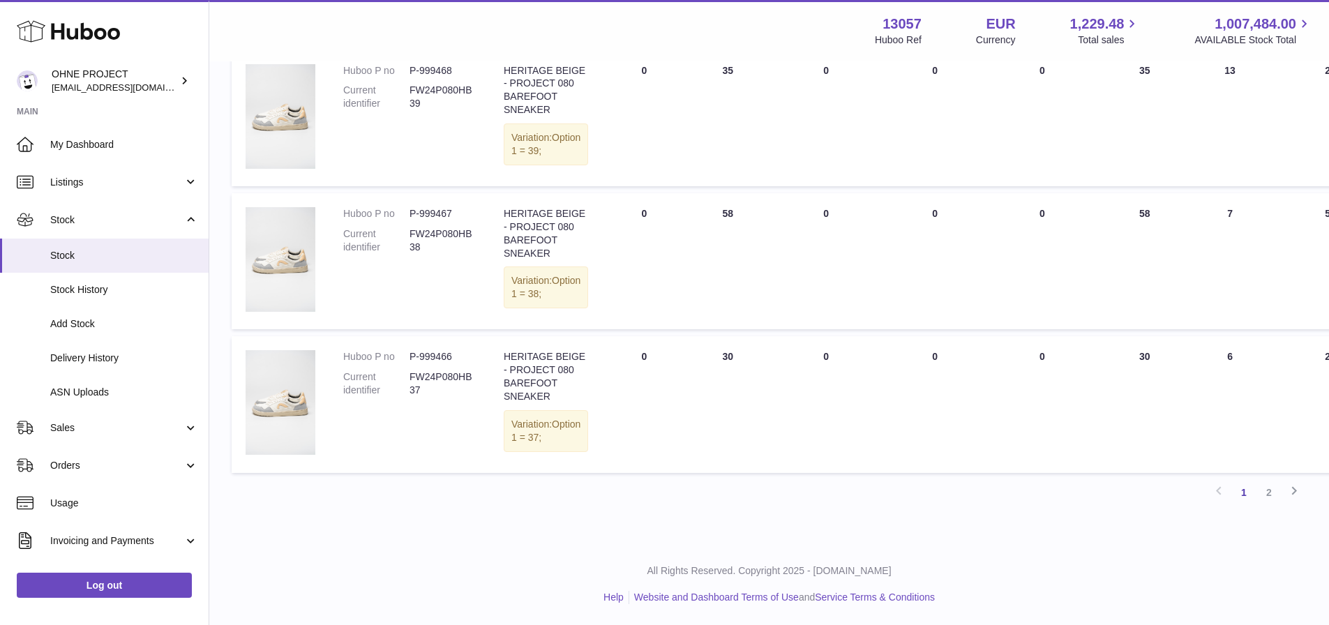
scroll to position [1495, 0]
click at [320, 409] on td at bounding box center [281, 404] width 98 height 136
click at [298, 401] on img at bounding box center [281, 402] width 70 height 105
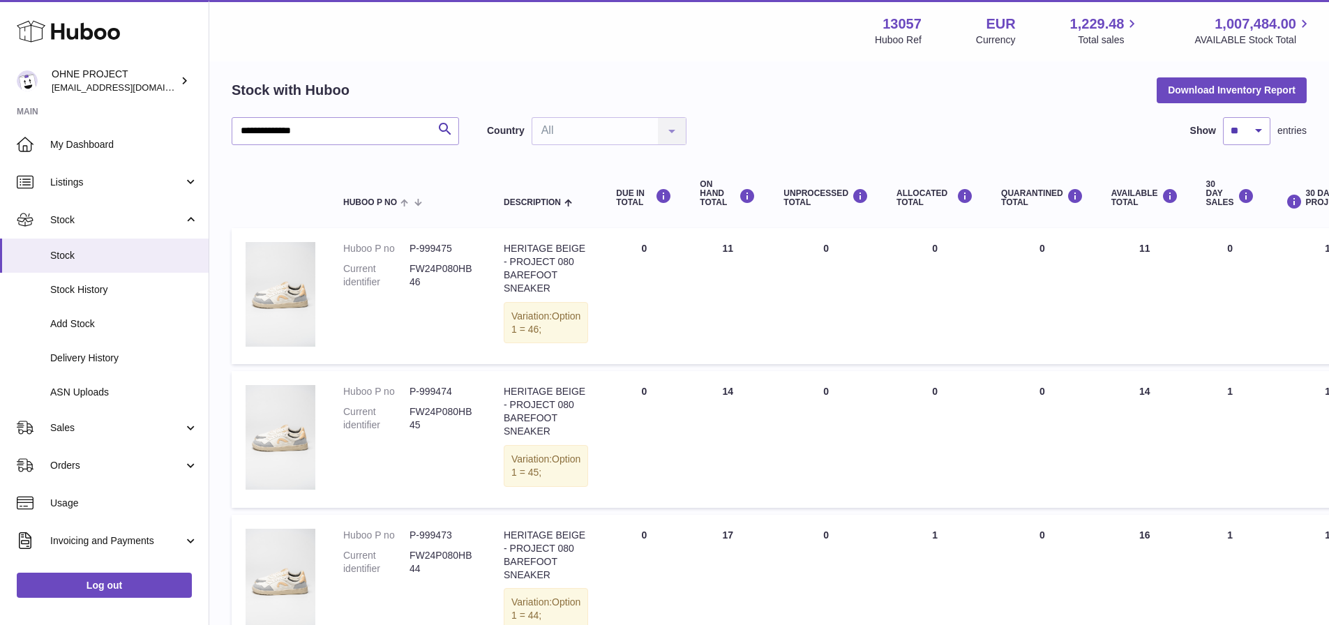
scroll to position [0, 0]
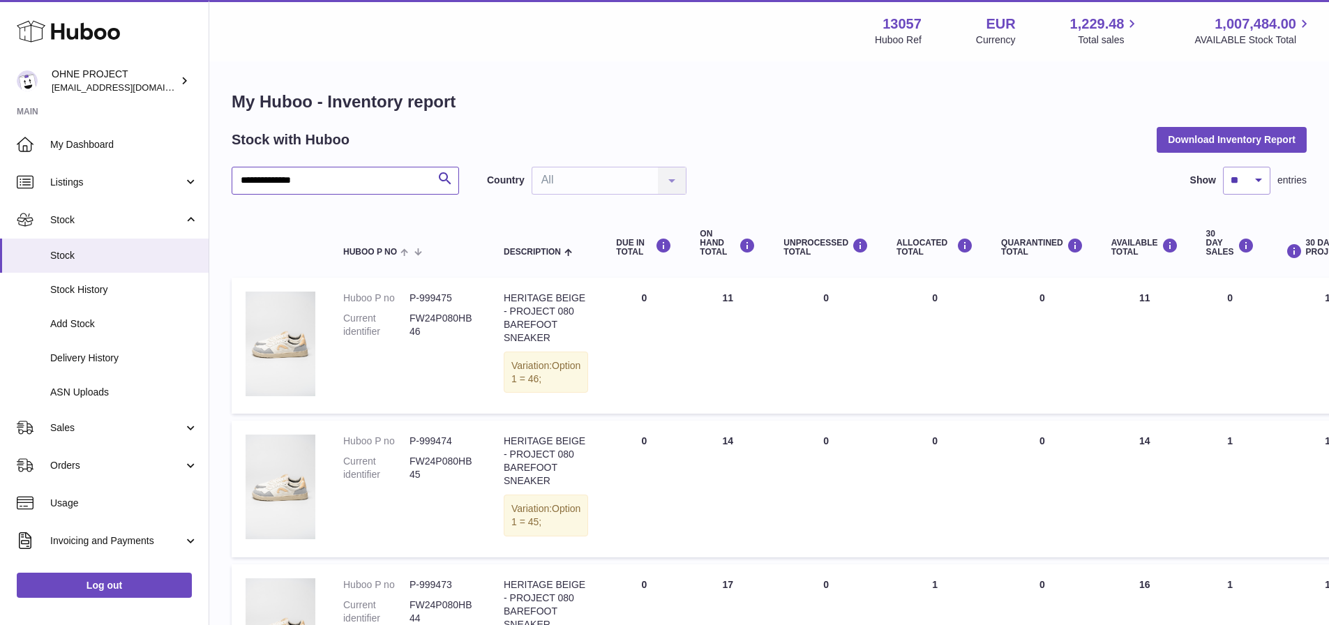
drag, startPoint x: 334, startPoint y: 179, endPoint x: 289, endPoint y: 174, distance: 45.0
click at [289, 174] on input "**********" at bounding box center [346, 181] width 228 height 28
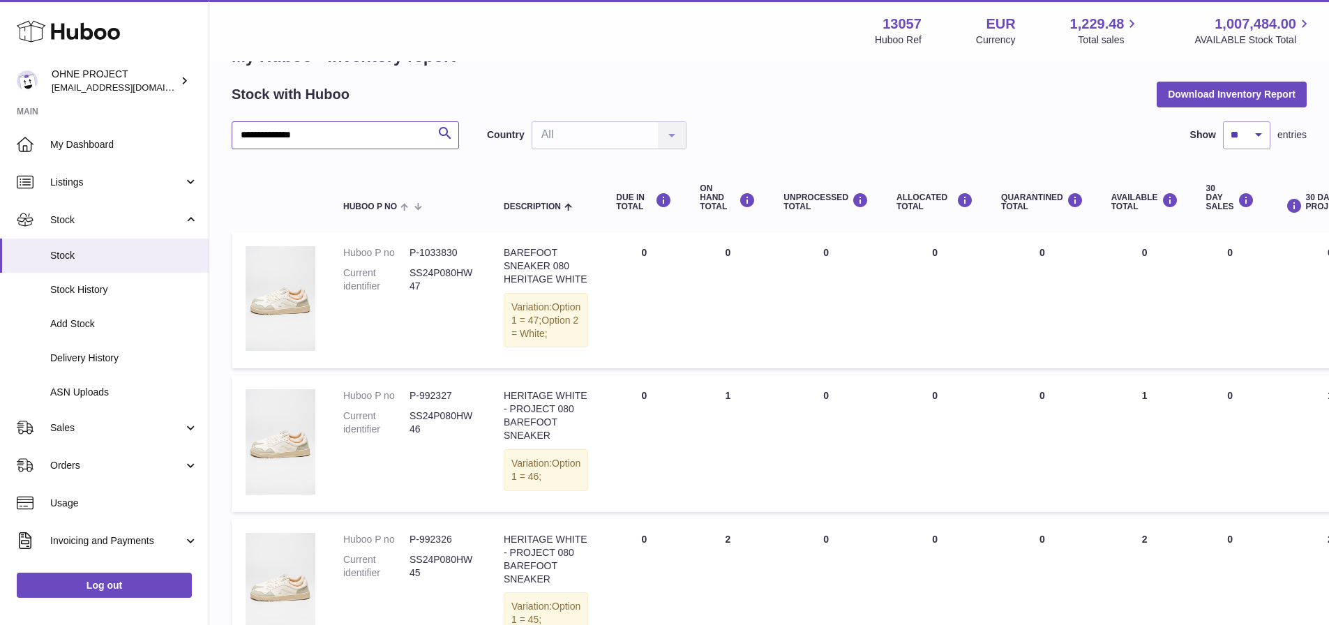
scroll to position [70, 0]
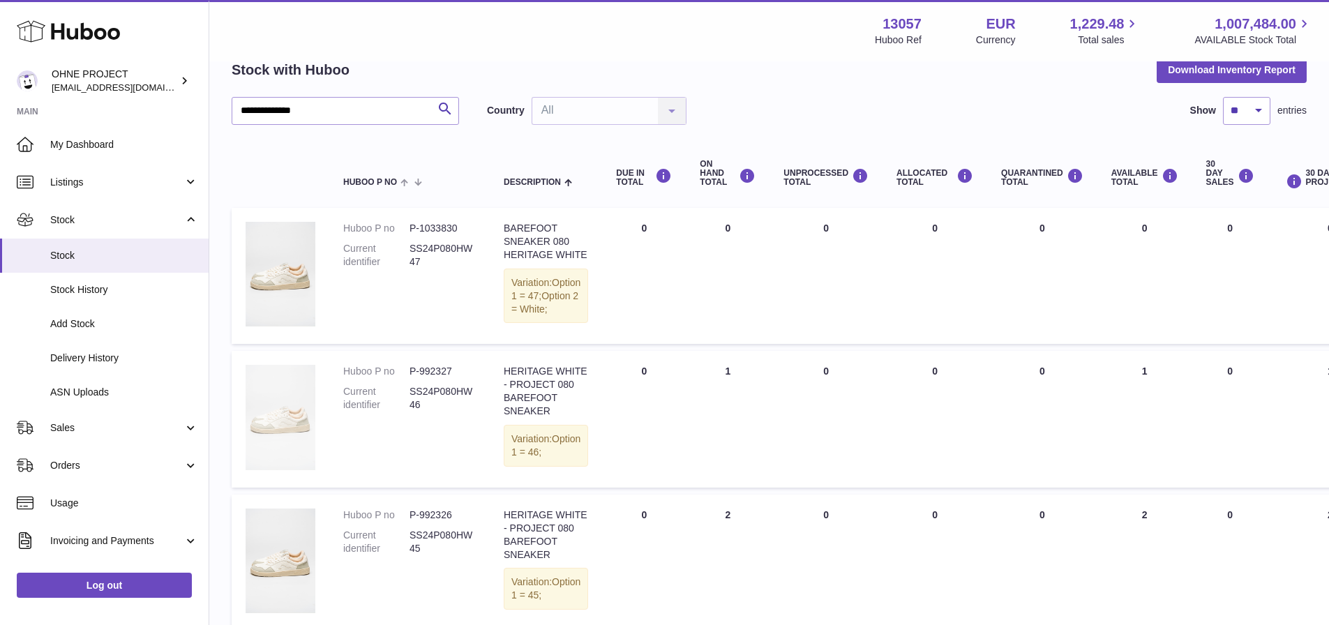
click at [284, 435] on img at bounding box center [281, 417] width 70 height 105
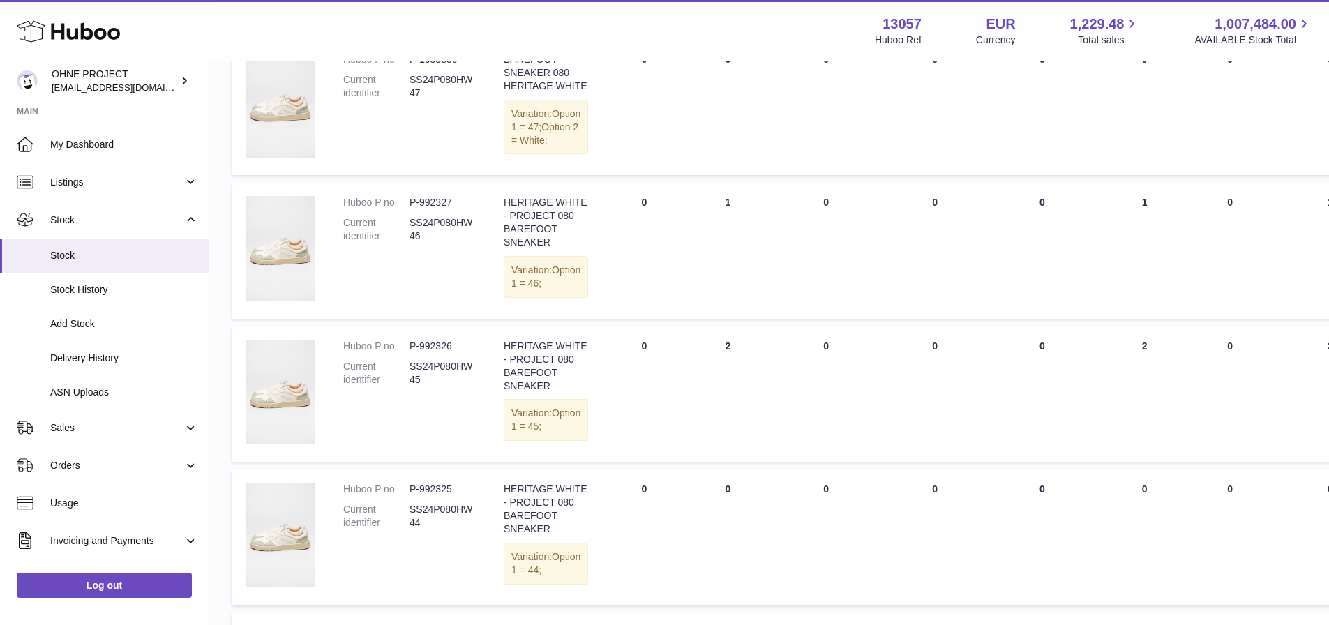
scroll to position [0, 0]
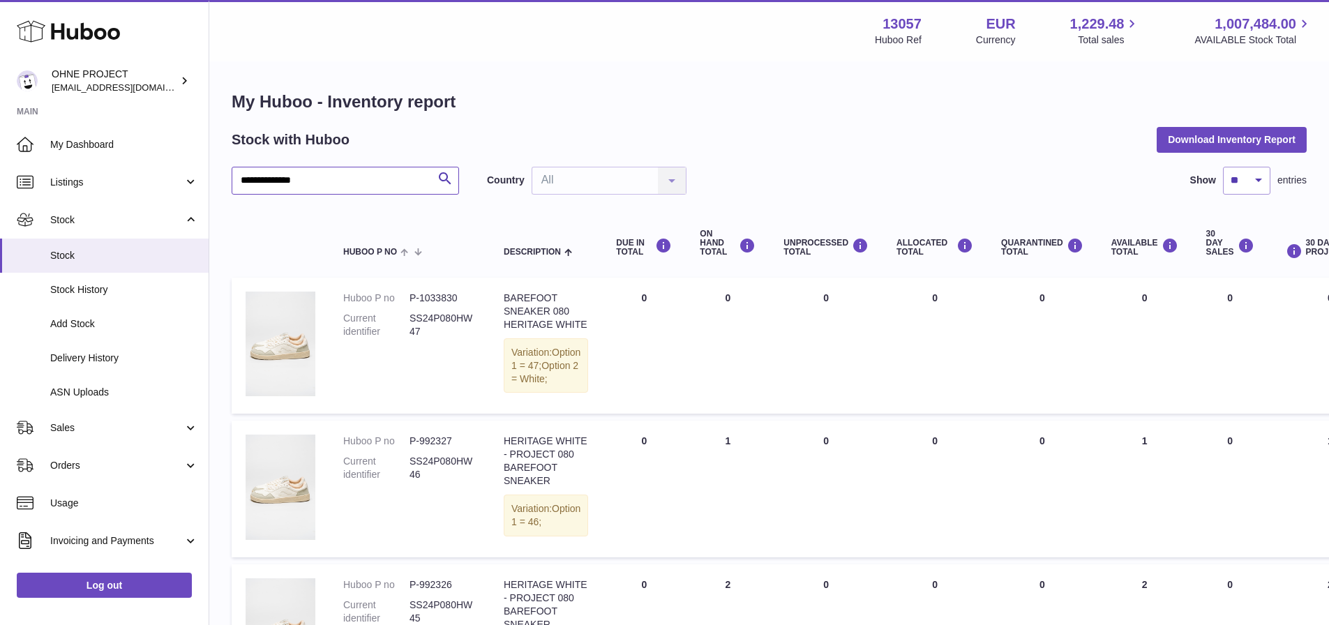
drag, startPoint x: 341, startPoint y: 181, endPoint x: 206, endPoint y: 172, distance: 135.0
paste input "text"
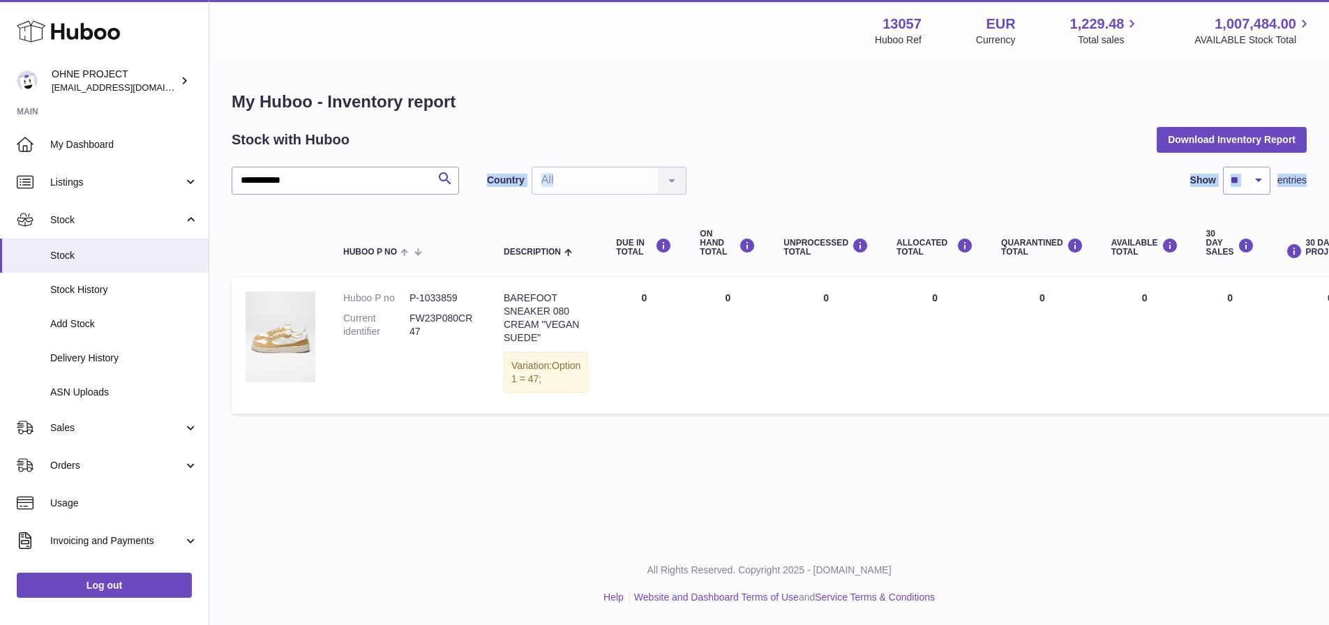
drag, startPoint x: 306, startPoint y: 189, endPoint x: 311, endPoint y: 181, distance: 9.1
click at [253, 177] on div "**********" at bounding box center [769, 294] width 1075 height 255
click at [329, 181] on input "**********" at bounding box center [346, 181] width 228 height 28
drag, startPoint x: 330, startPoint y: 181, endPoint x: 201, endPoint y: 171, distance: 129.5
click at [201, 171] on div "**********" at bounding box center [664, 312] width 1329 height 625
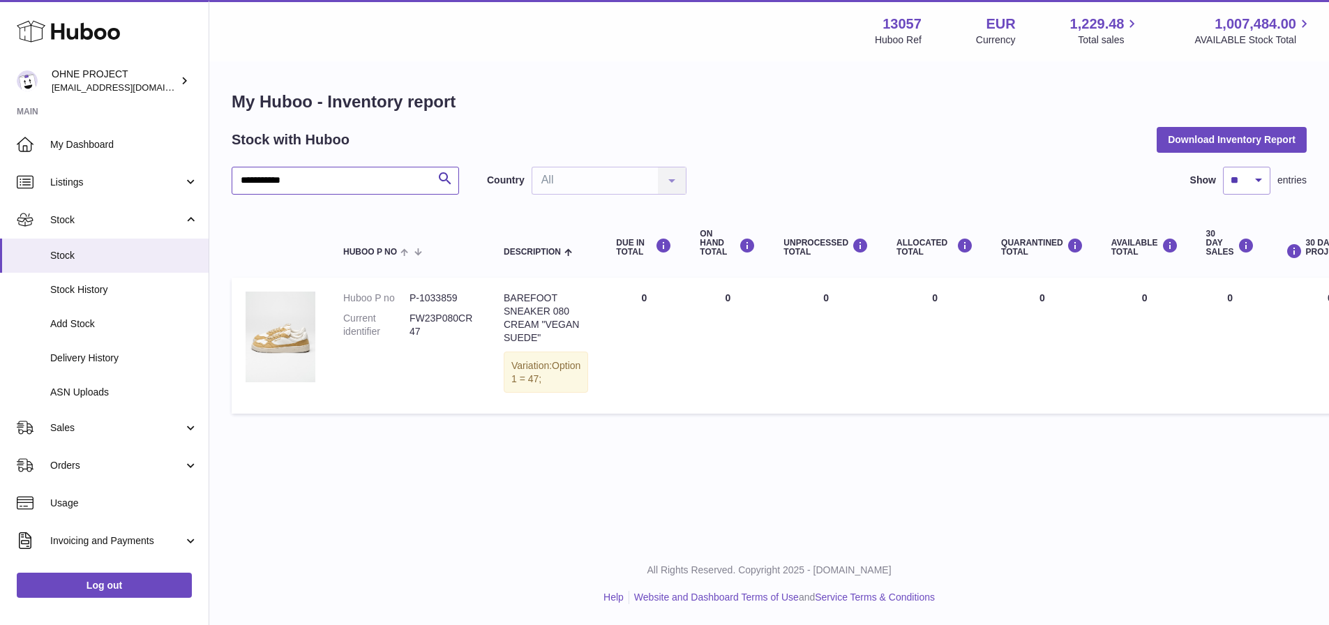
paste input "text"
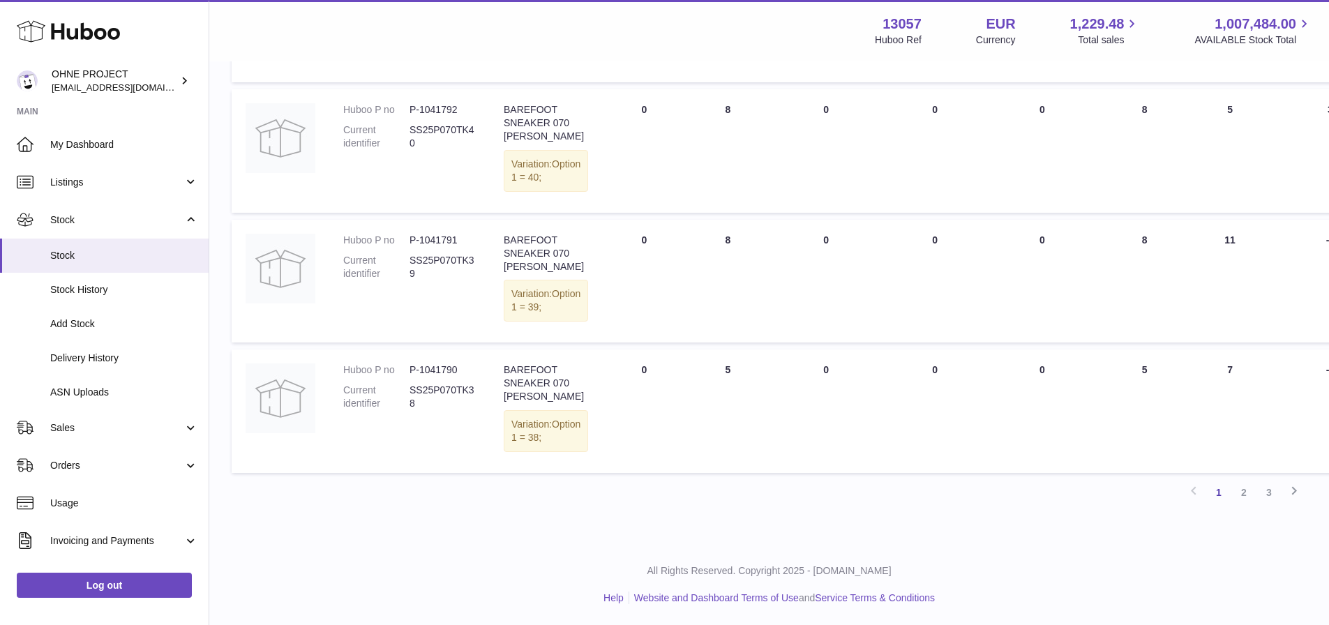
scroll to position [1231, 0]
click at [1242, 492] on link "2" at bounding box center [1244, 492] width 25 height 25
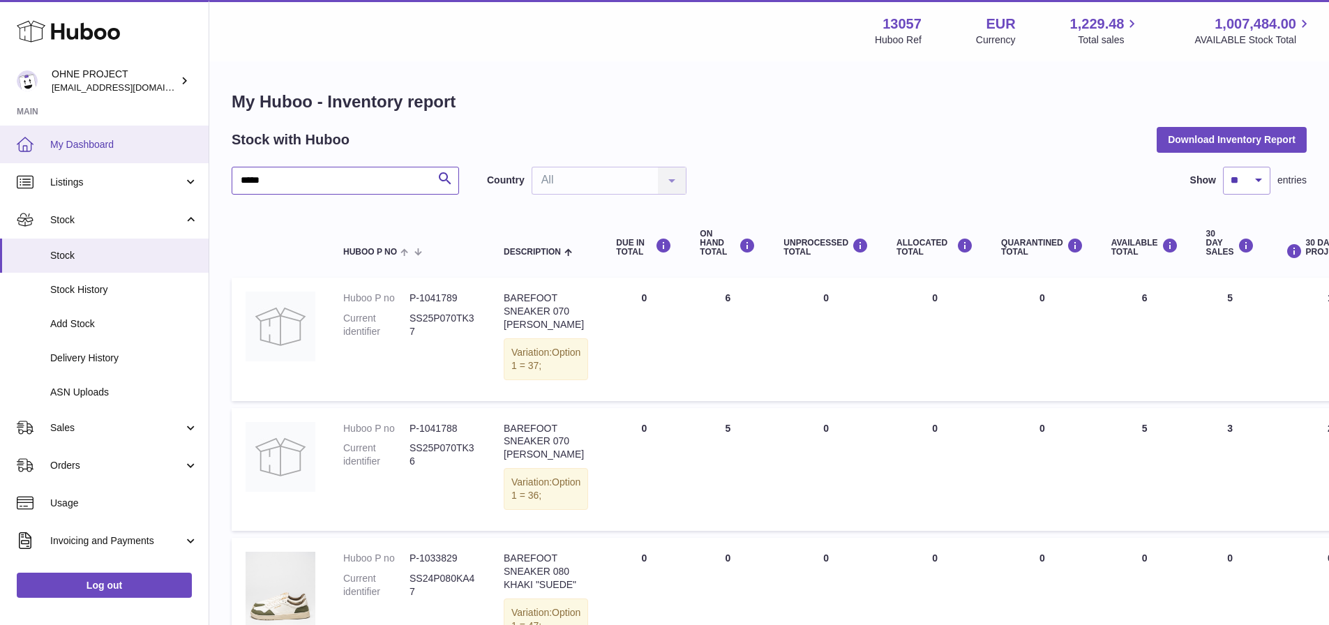
drag, startPoint x: 308, startPoint y: 179, endPoint x: 152, endPoint y: 162, distance: 157.3
paste input "*****"
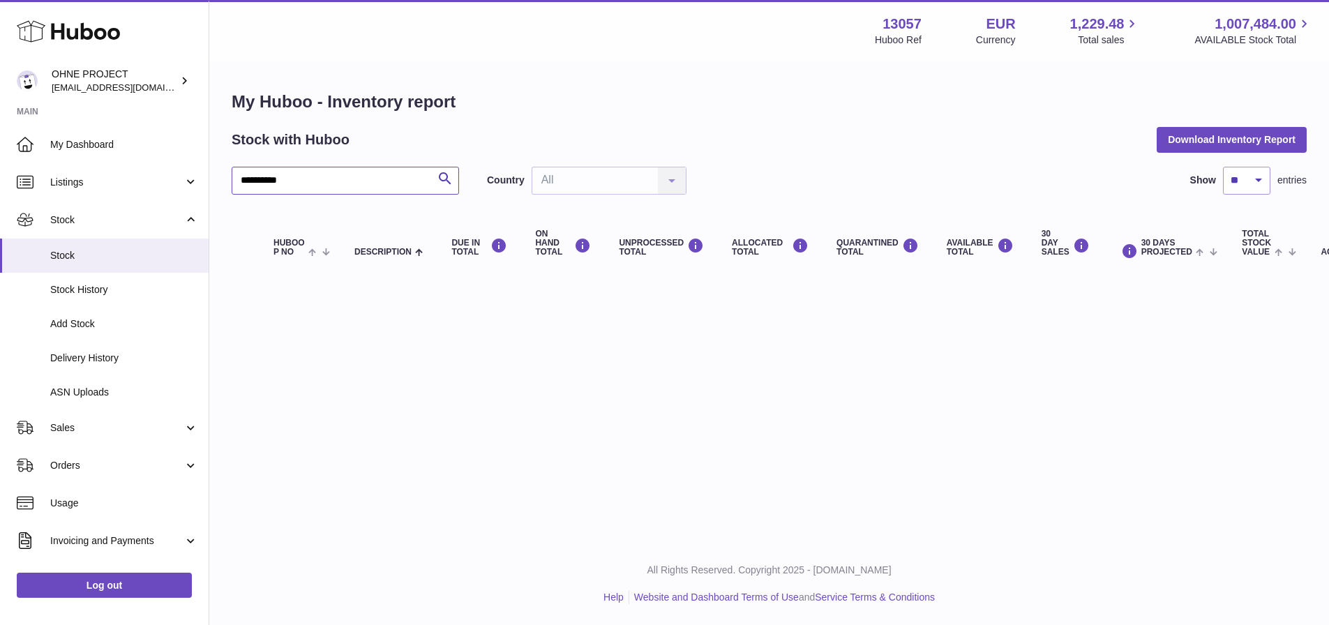
drag, startPoint x: 283, startPoint y: 179, endPoint x: 269, endPoint y: 178, distance: 14.7
click at [269, 178] on input "**********" at bounding box center [346, 181] width 228 height 28
click at [265, 178] on input "**********" at bounding box center [346, 181] width 228 height 28
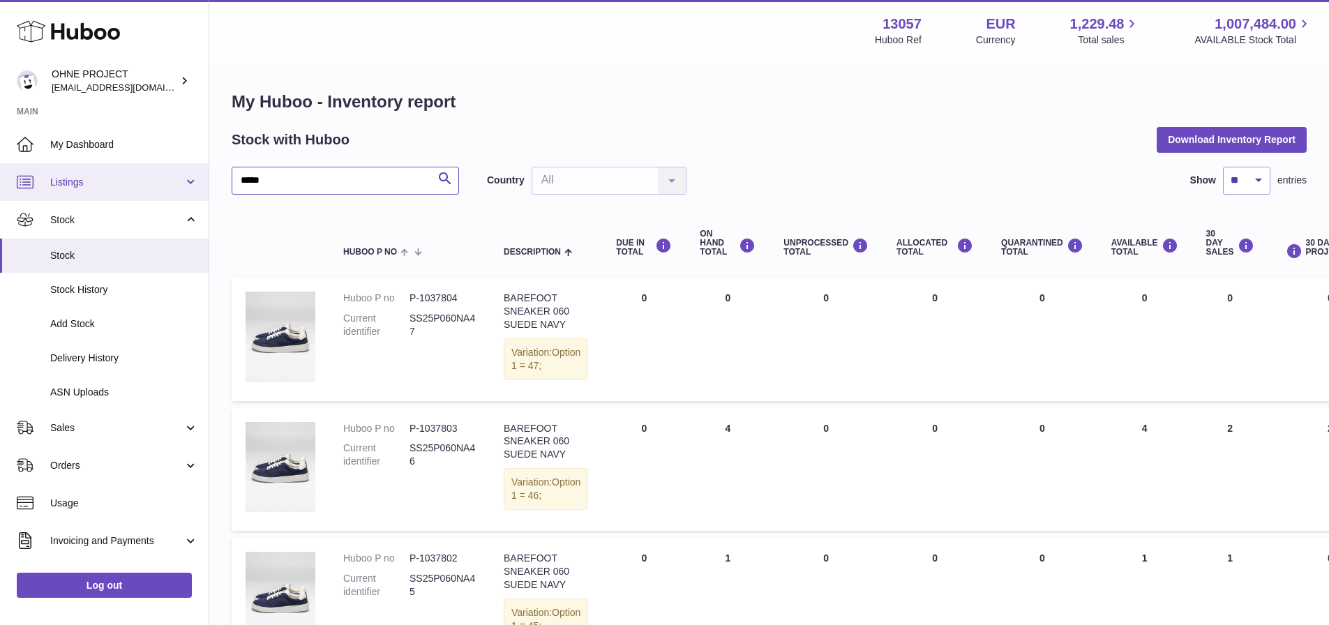
drag, startPoint x: 267, startPoint y: 183, endPoint x: 200, endPoint y: 177, distance: 67.2
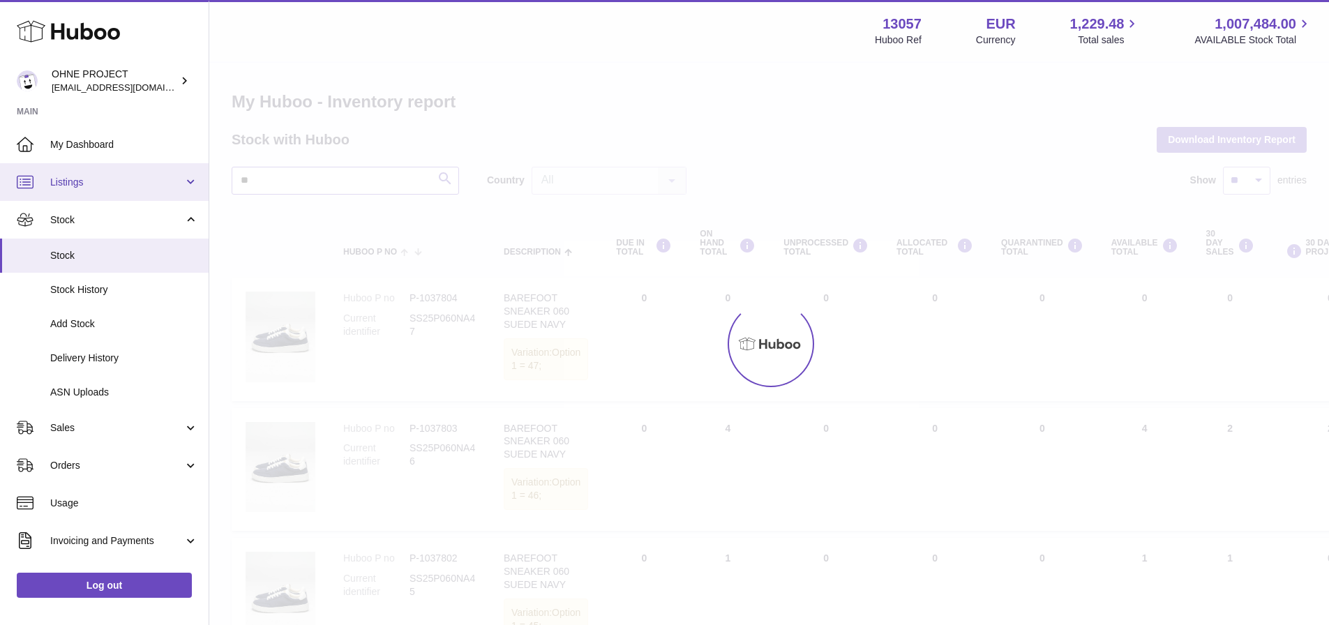
type input "*"
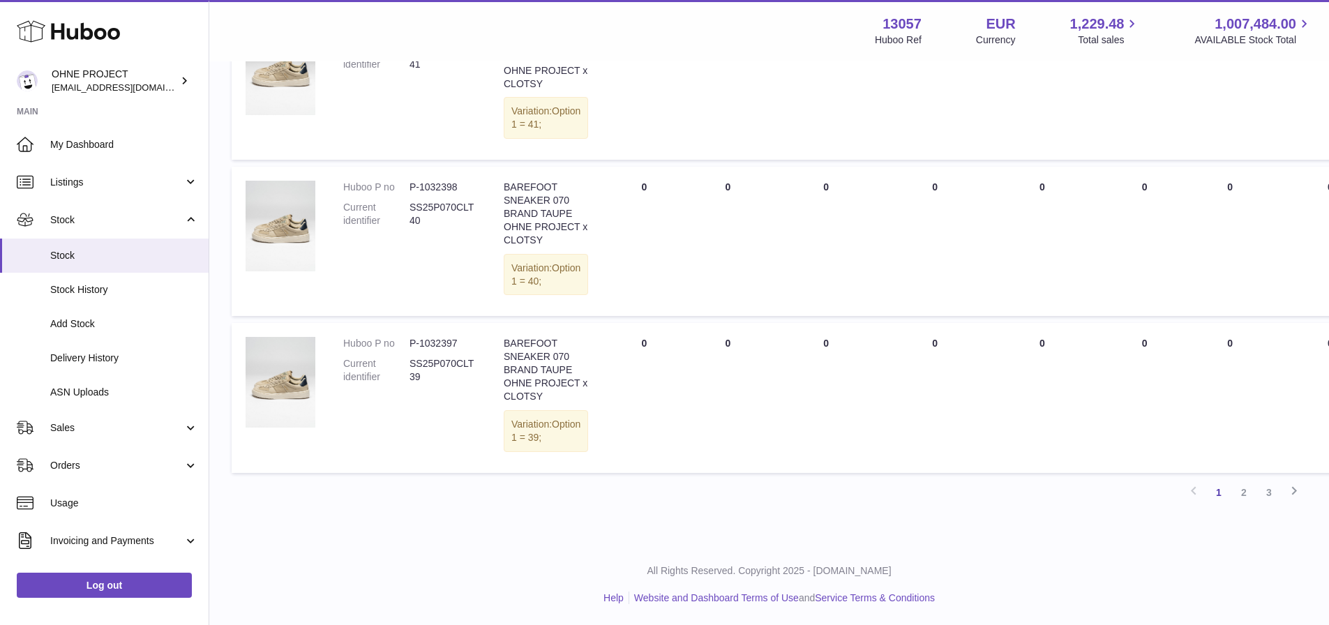
scroll to position [1587, 0]
click at [1239, 493] on link "2" at bounding box center [1244, 492] width 25 height 25
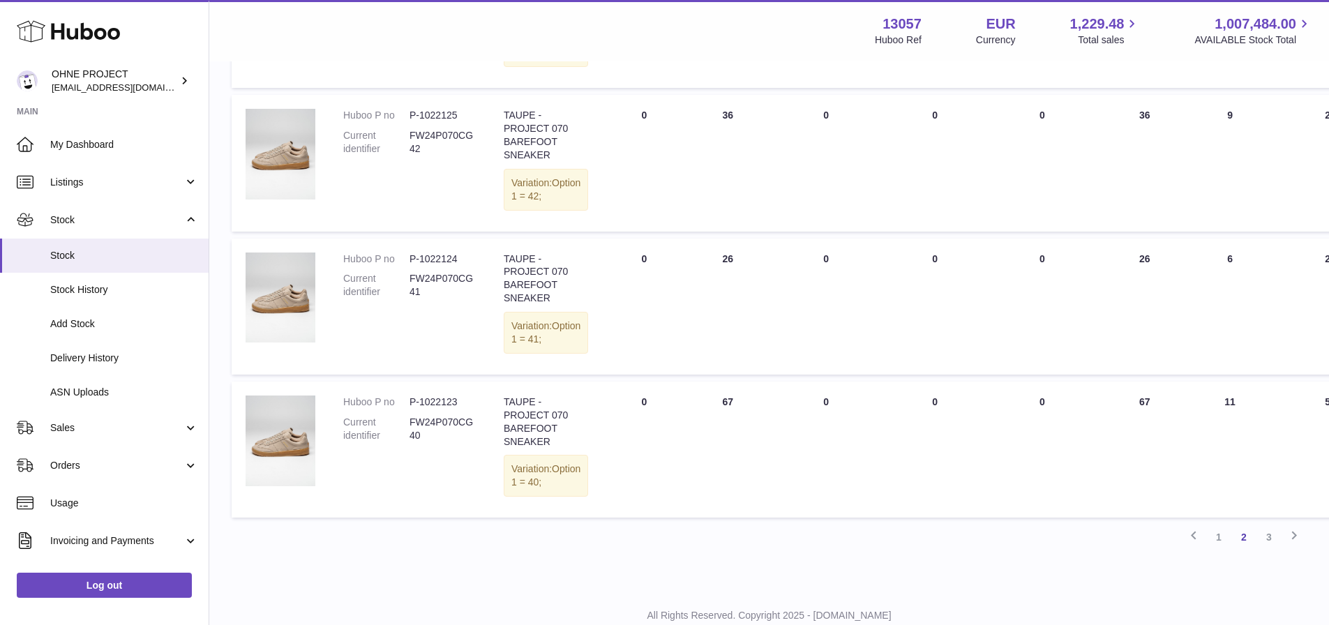
scroll to position [1443, 0]
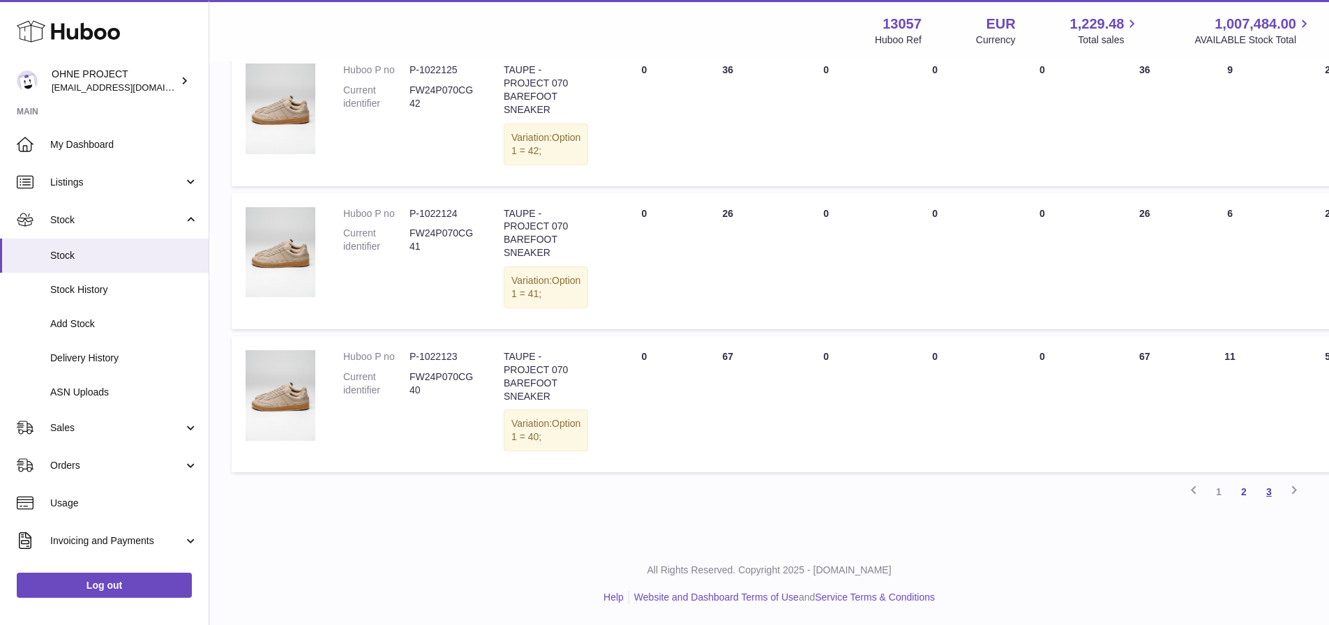
click at [1279, 497] on link "3" at bounding box center [1269, 491] width 25 height 25
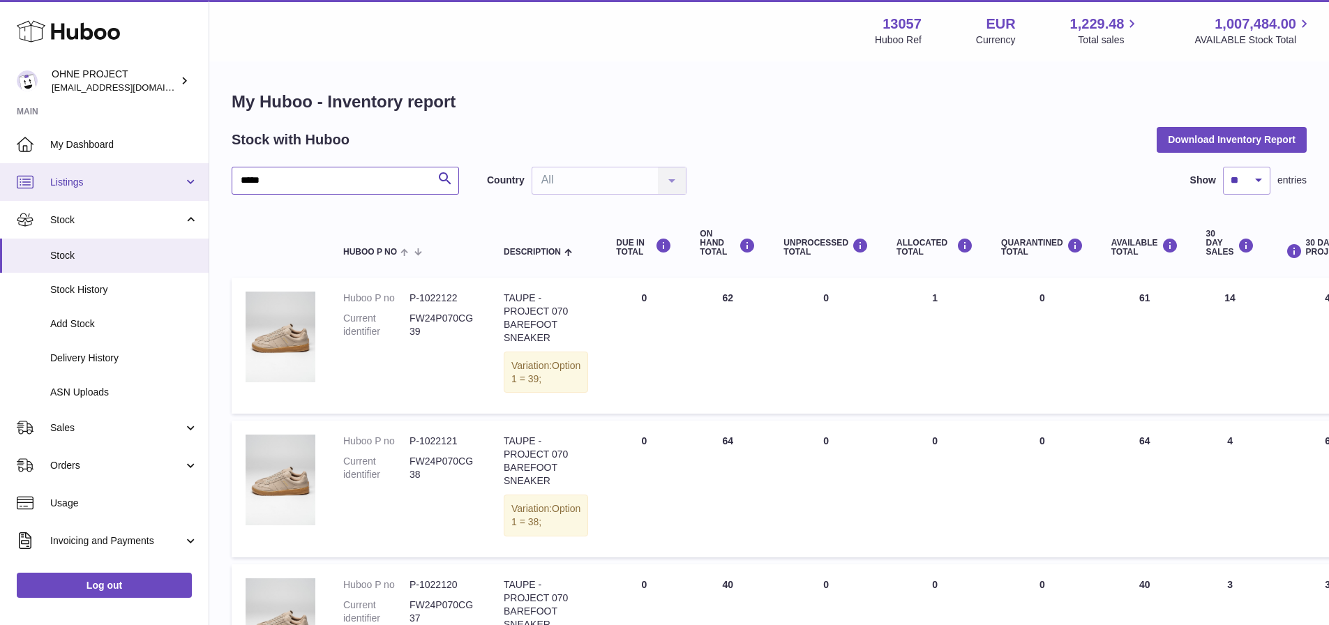
drag, startPoint x: 258, startPoint y: 174, endPoint x: 154, endPoint y: 173, distance: 104.0
click at [155, 174] on div "Huboo OHNE PROJECT internalAdmin-13057@internal.huboo.com Main My Dashboard Lis…" at bounding box center [664, 498] width 1329 height 997
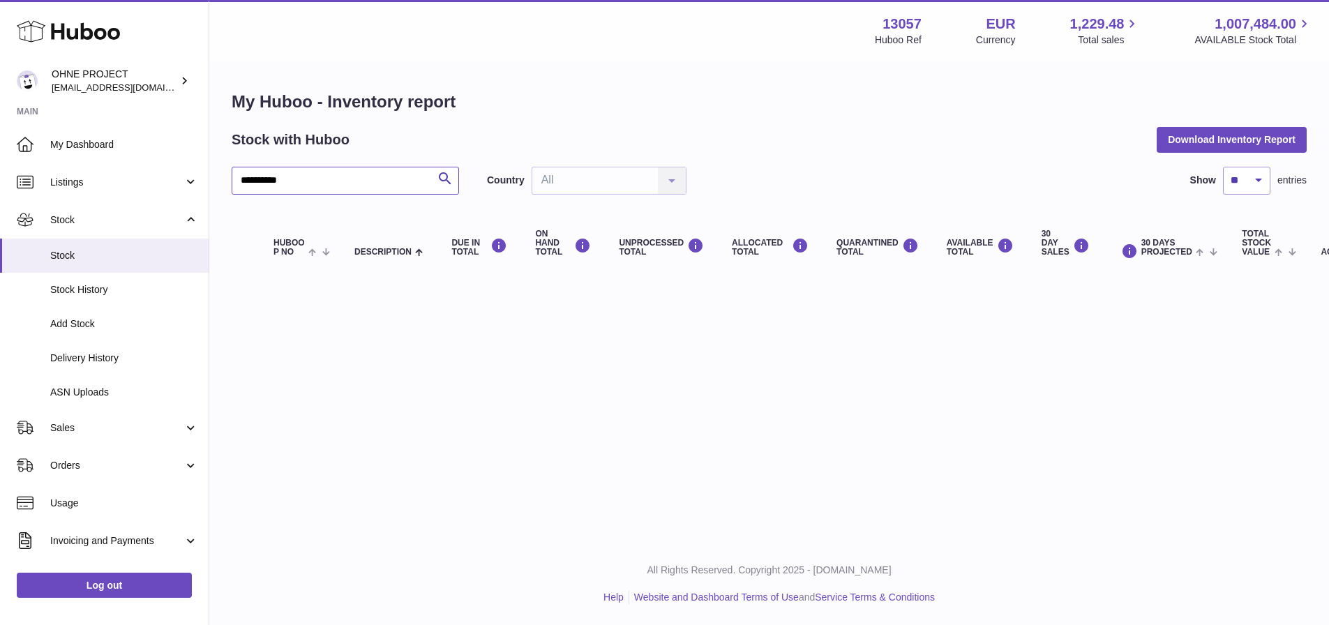
drag, startPoint x: 299, startPoint y: 184, endPoint x: 258, endPoint y: 184, distance: 41.2
click at [258, 184] on input "**********" at bounding box center [346, 181] width 228 height 28
type input "****"
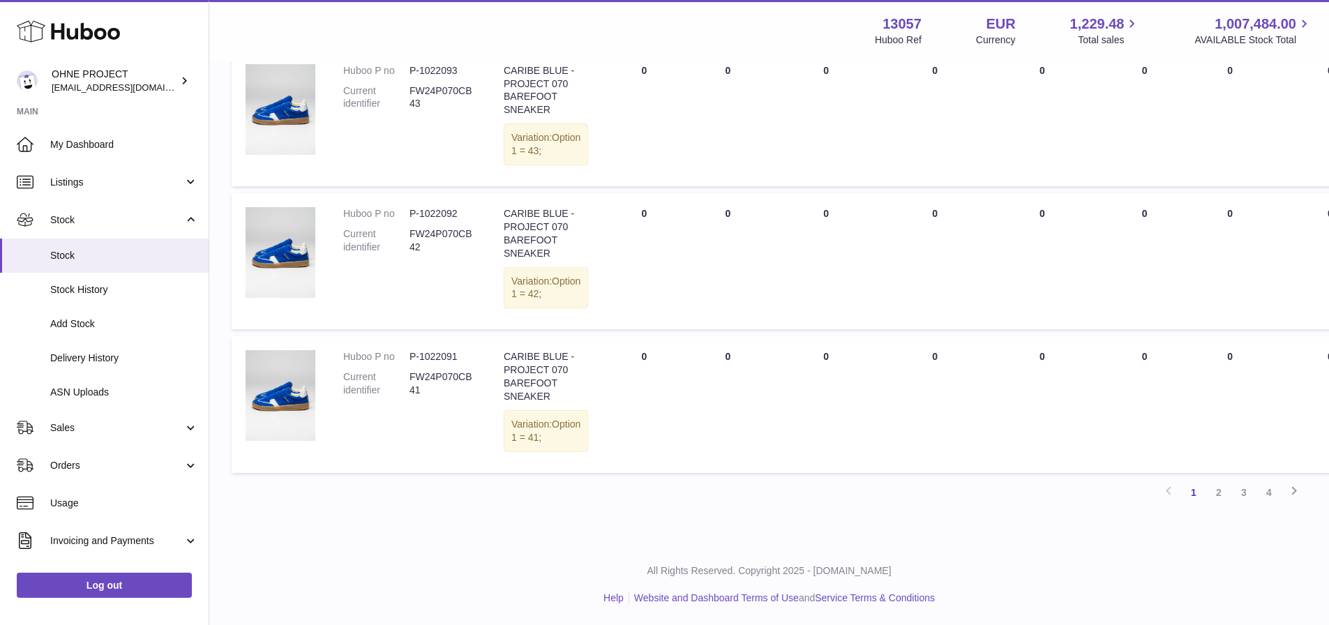
scroll to position [1363, 0]
click at [1213, 500] on link "2" at bounding box center [1219, 492] width 25 height 25
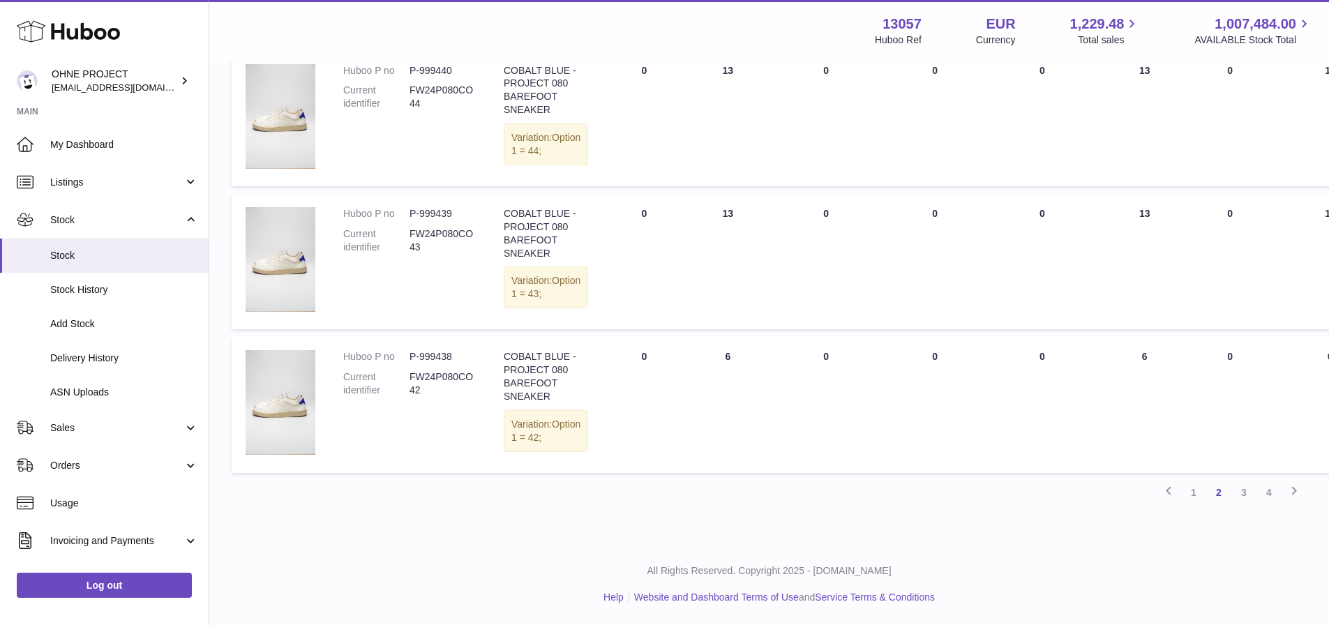
scroll to position [1429, 0]
click at [1244, 496] on link "3" at bounding box center [1244, 492] width 25 height 25
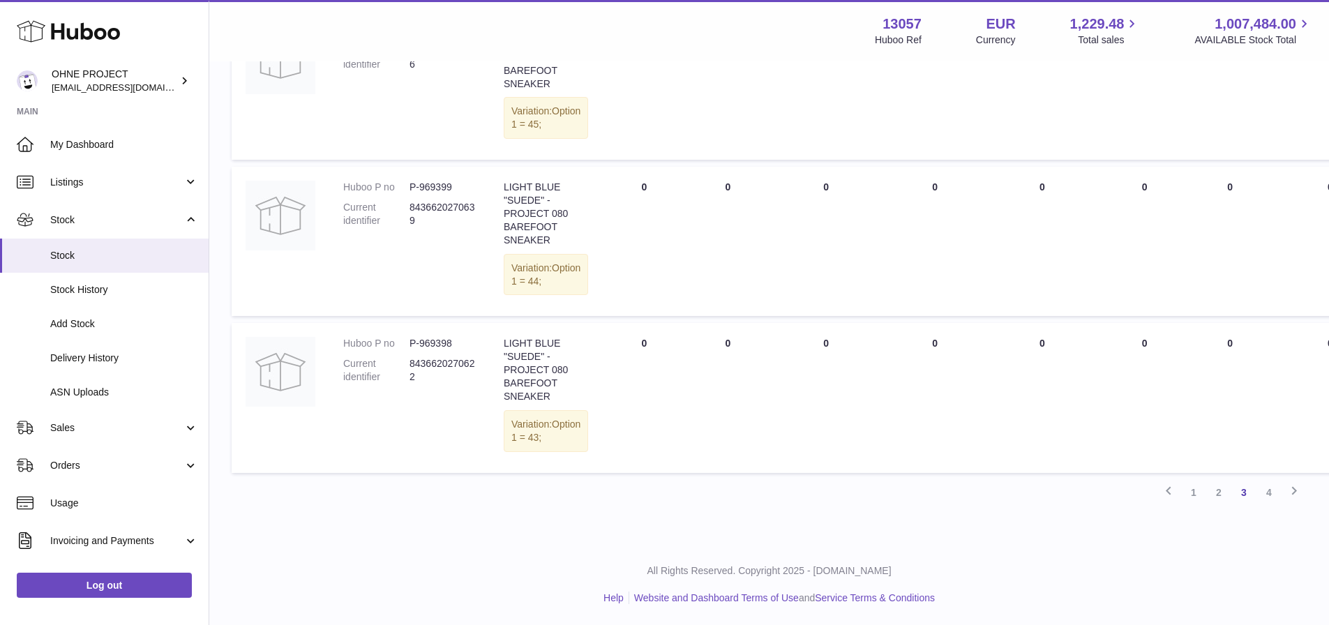
scroll to position [1468, 0]
click at [1267, 493] on link "4" at bounding box center [1269, 492] width 25 height 25
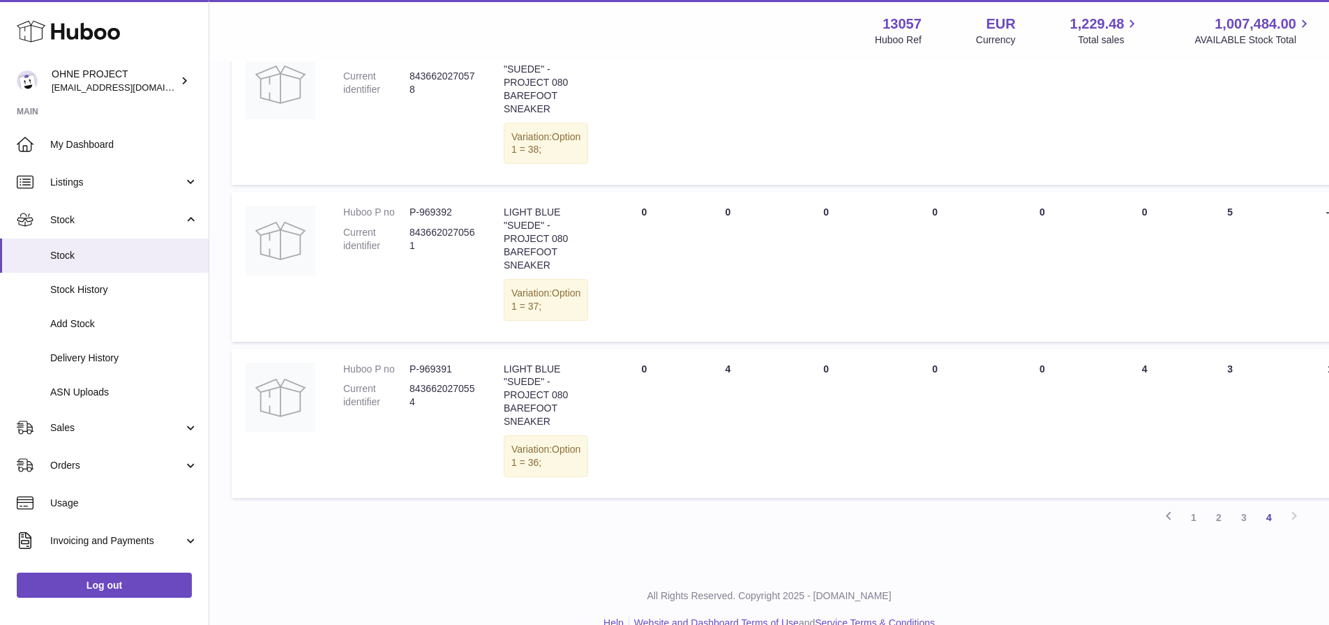
scroll to position [900, 0]
